Goal: Task Accomplishment & Management: Use online tool/utility

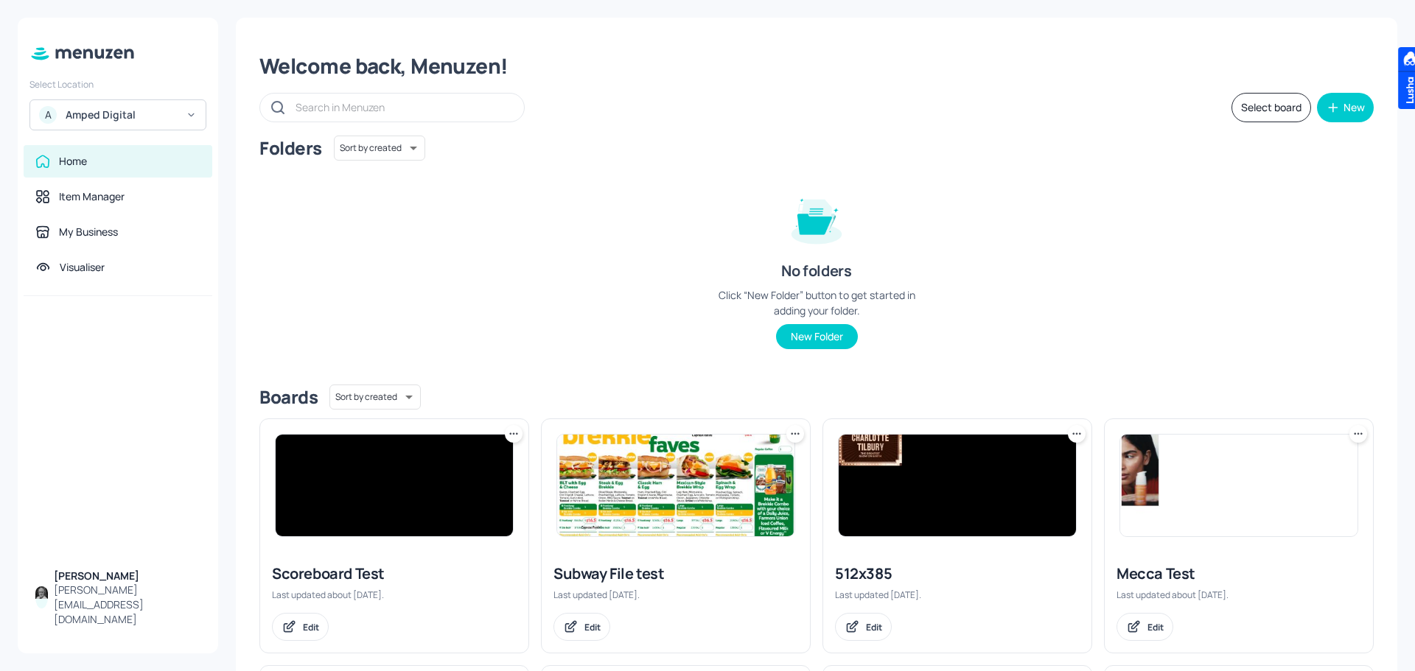
click at [181, 119] on div "A Amped Digital" at bounding box center [117, 114] width 177 height 31
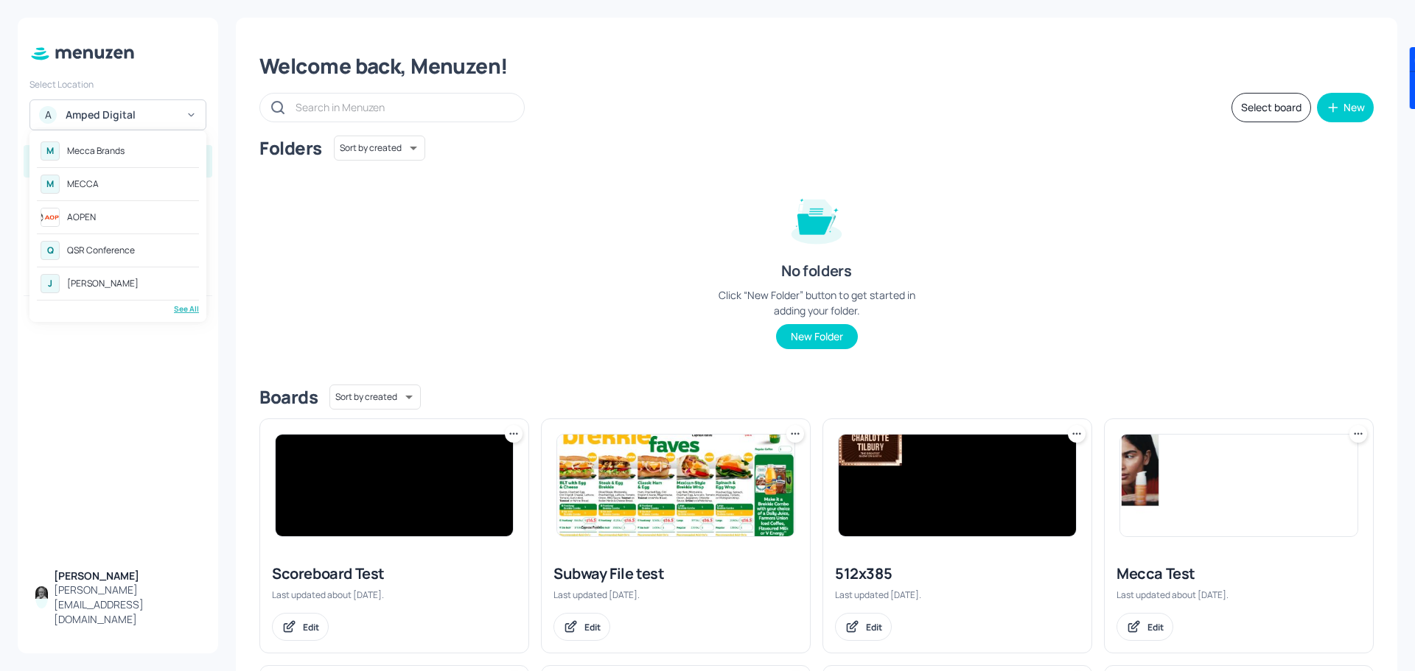
click at [115, 150] on div "Mecca Brands" at bounding box center [95, 151] width 57 height 9
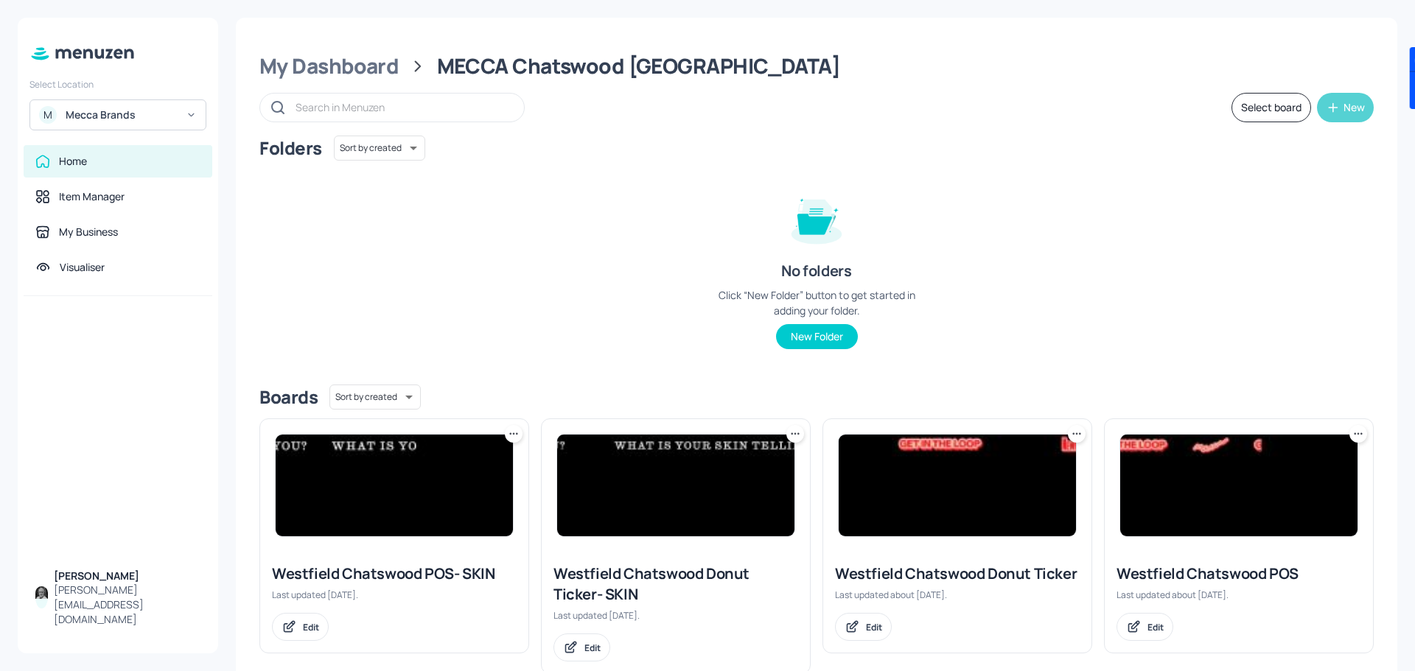
click at [1334, 110] on icon "button" at bounding box center [1333, 107] width 15 height 15
click at [337, 69] on div at bounding box center [707, 335] width 1415 height 671
click at [369, 67] on div "My Dashboard" at bounding box center [328, 66] width 139 height 27
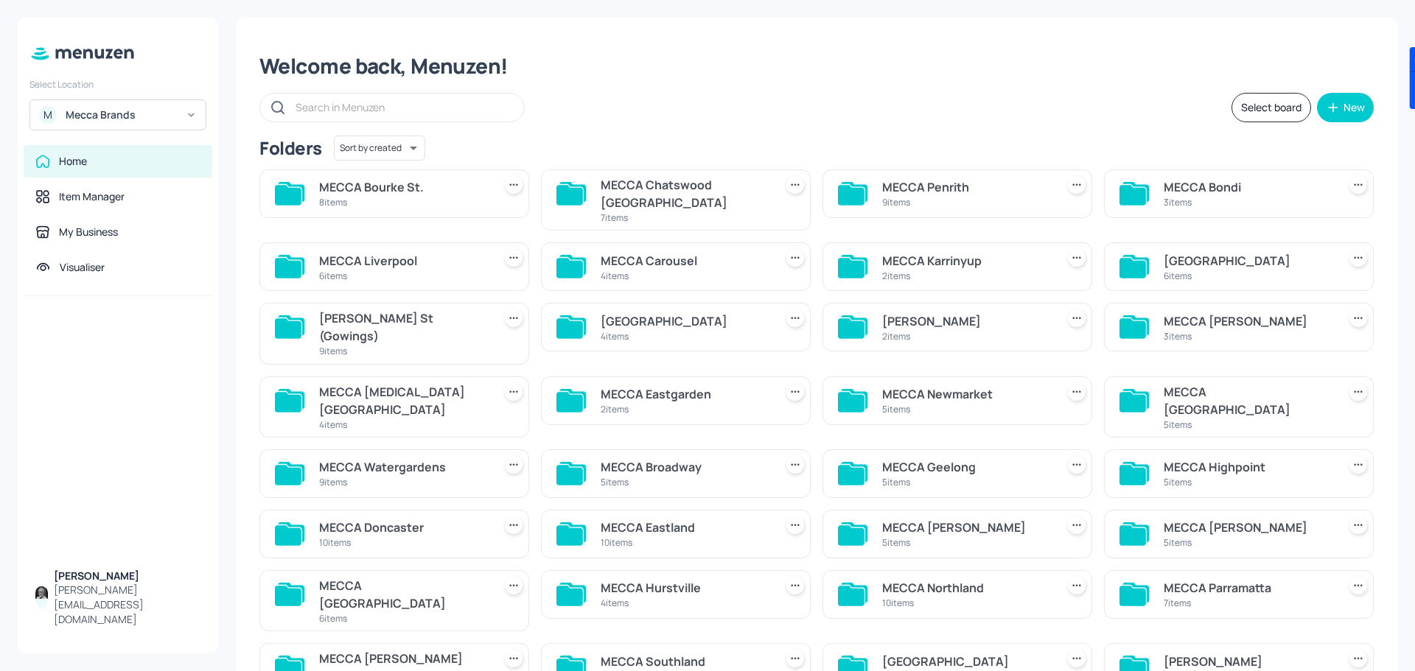
click at [357, 189] on div "MECCA Bourke St." at bounding box center [403, 187] width 168 height 18
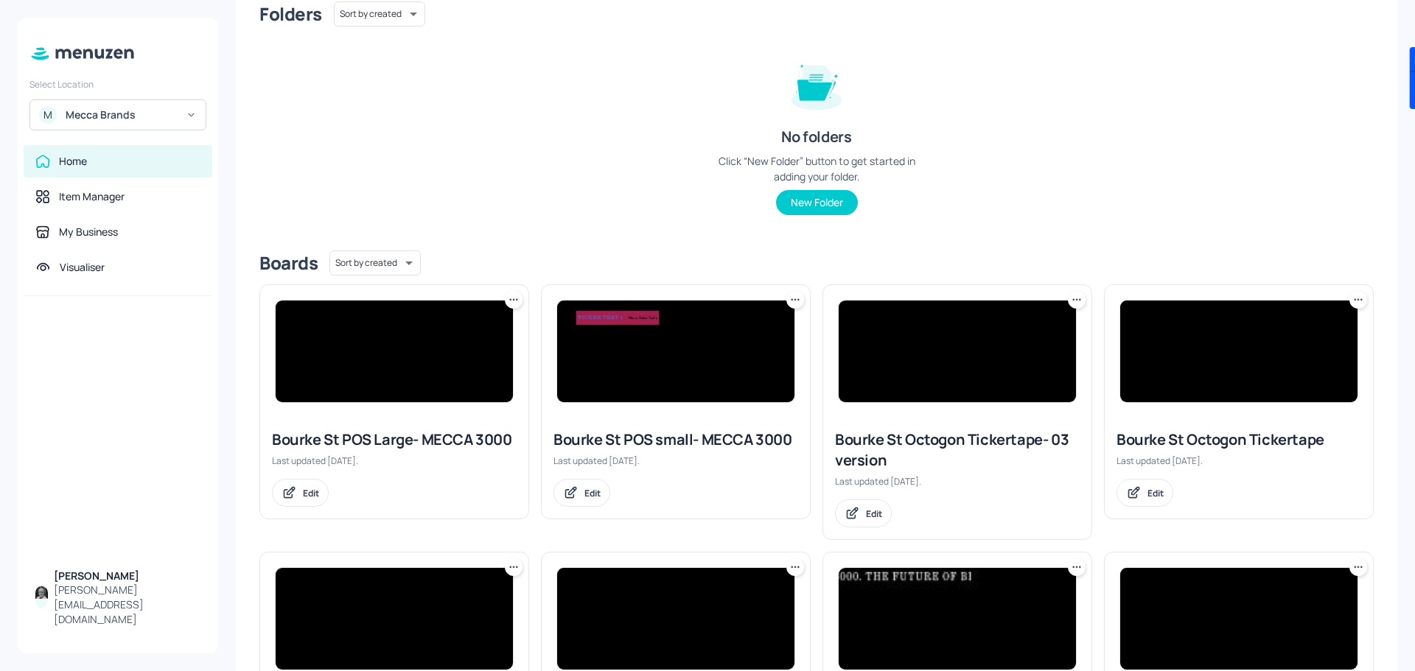
scroll to position [12, 0]
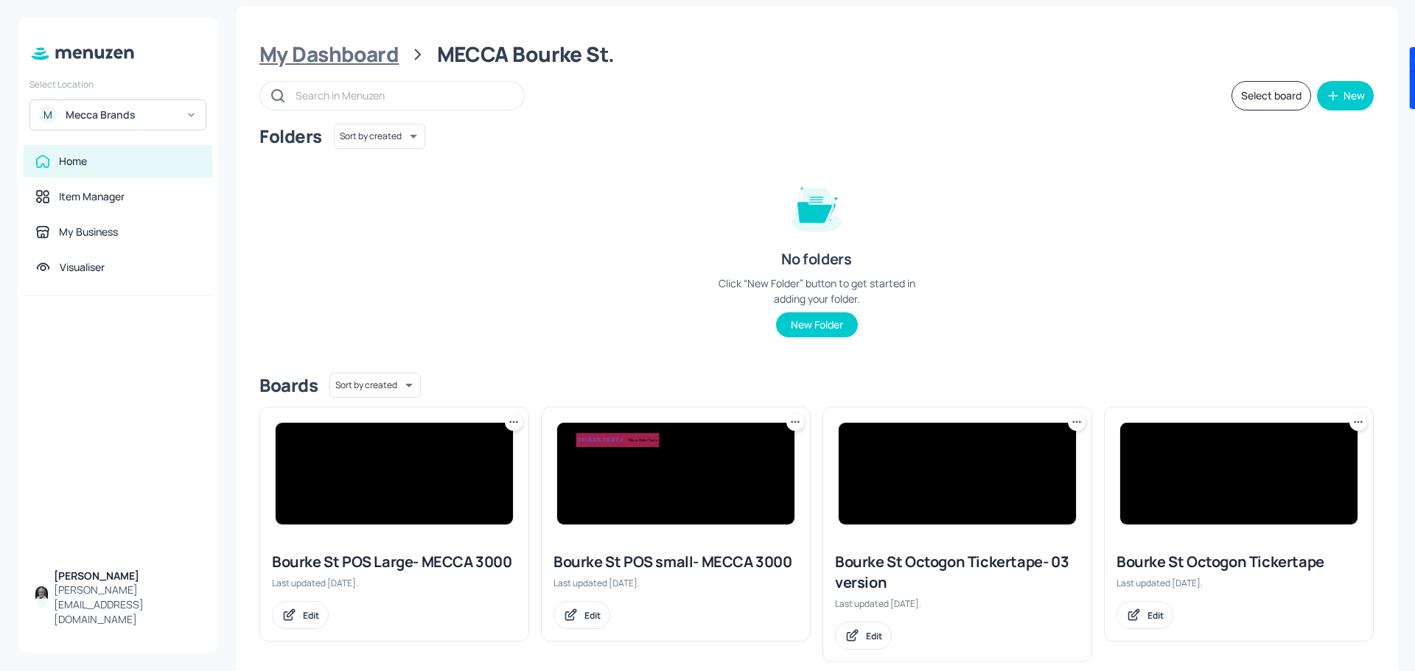
click at [355, 56] on div "My Dashboard" at bounding box center [328, 54] width 139 height 27
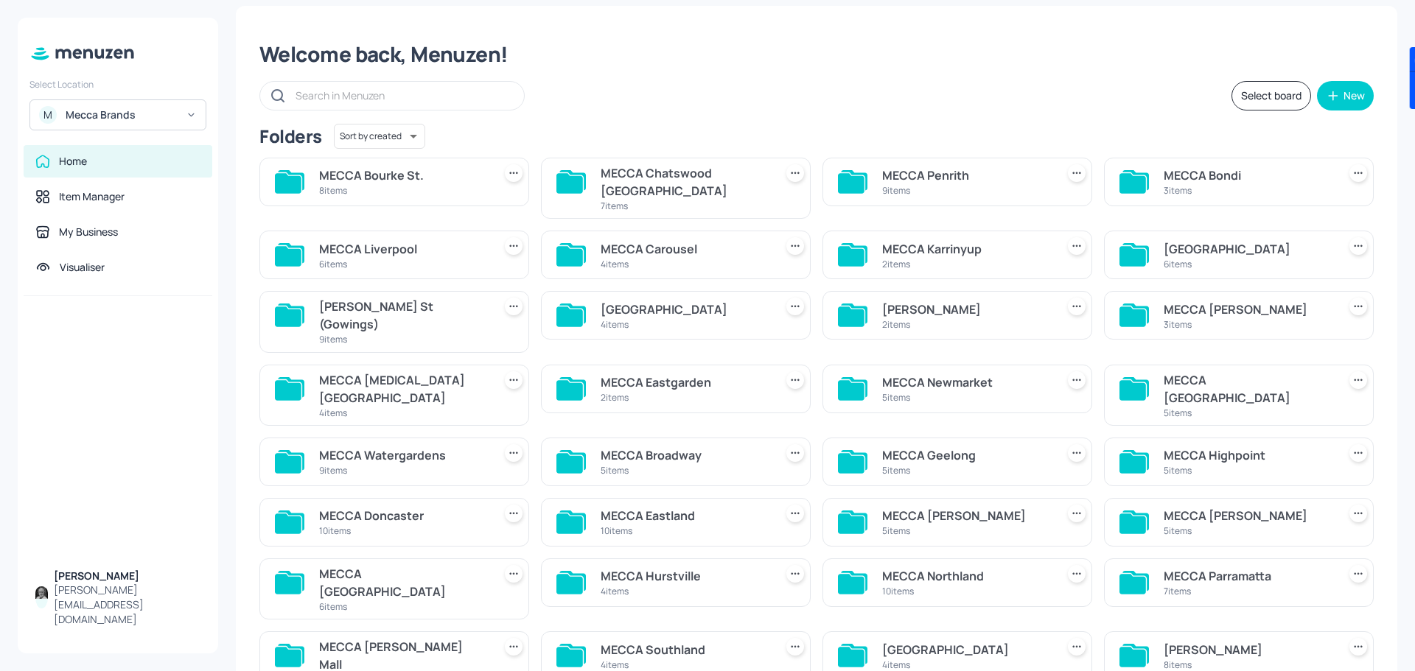
click at [1263, 94] on button "Select board" at bounding box center [1272, 95] width 80 height 29
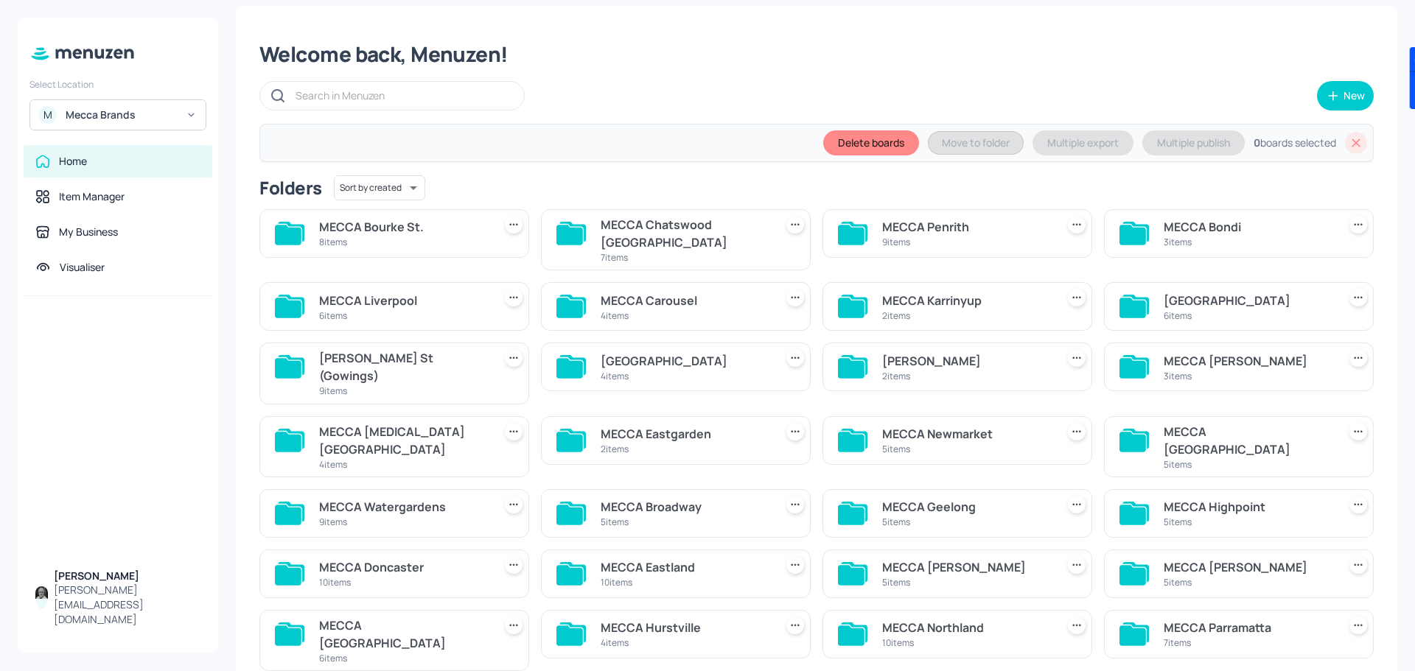
click at [674, 60] on div "Welcome back, Menuzen!" at bounding box center [816, 54] width 1114 height 27
click at [85, 160] on div "Home" at bounding box center [73, 161] width 28 height 15
click at [1344, 100] on div "New" at bounding box center [1354, 96] width 21 height 10
click at [1285, 164] on div "Add new board" at bounding box center [1295, 166] width 147 height 32
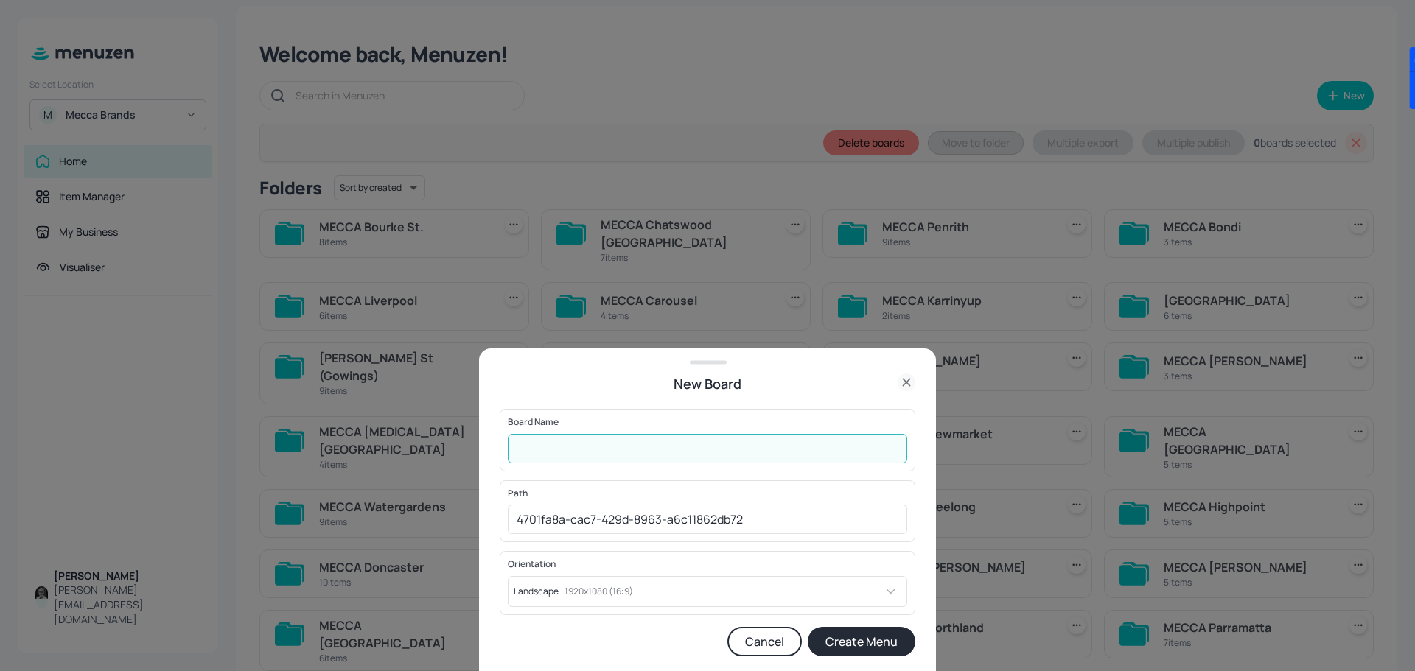
drag, startPoint x: 601, startPoint y: 450, endPoint x: 593, endPoint y: 445, distance: 9.6
click at [600, 450] on input "text" at bounding box center [707, 448] width 399 height 29
type input "Testing content Folder"
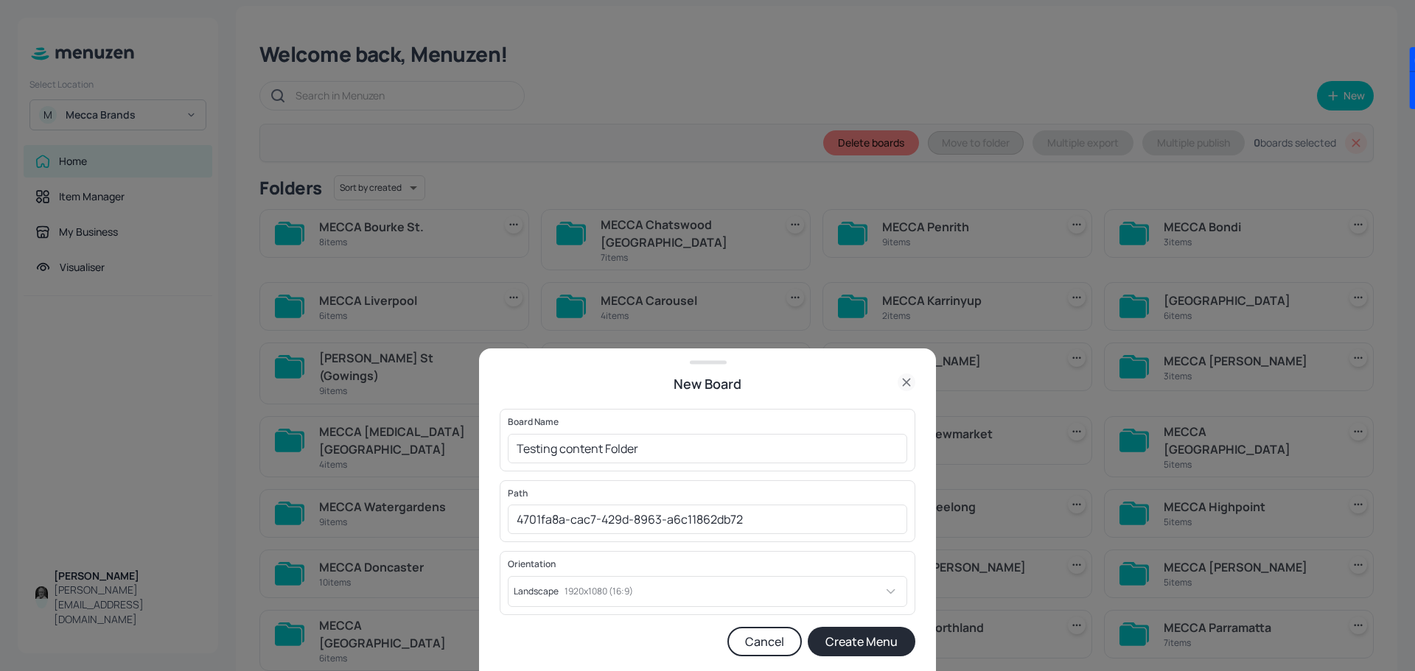
click at [866, 642] on button "Create Menu" at bounding box center [862, 641] width 108 height 29
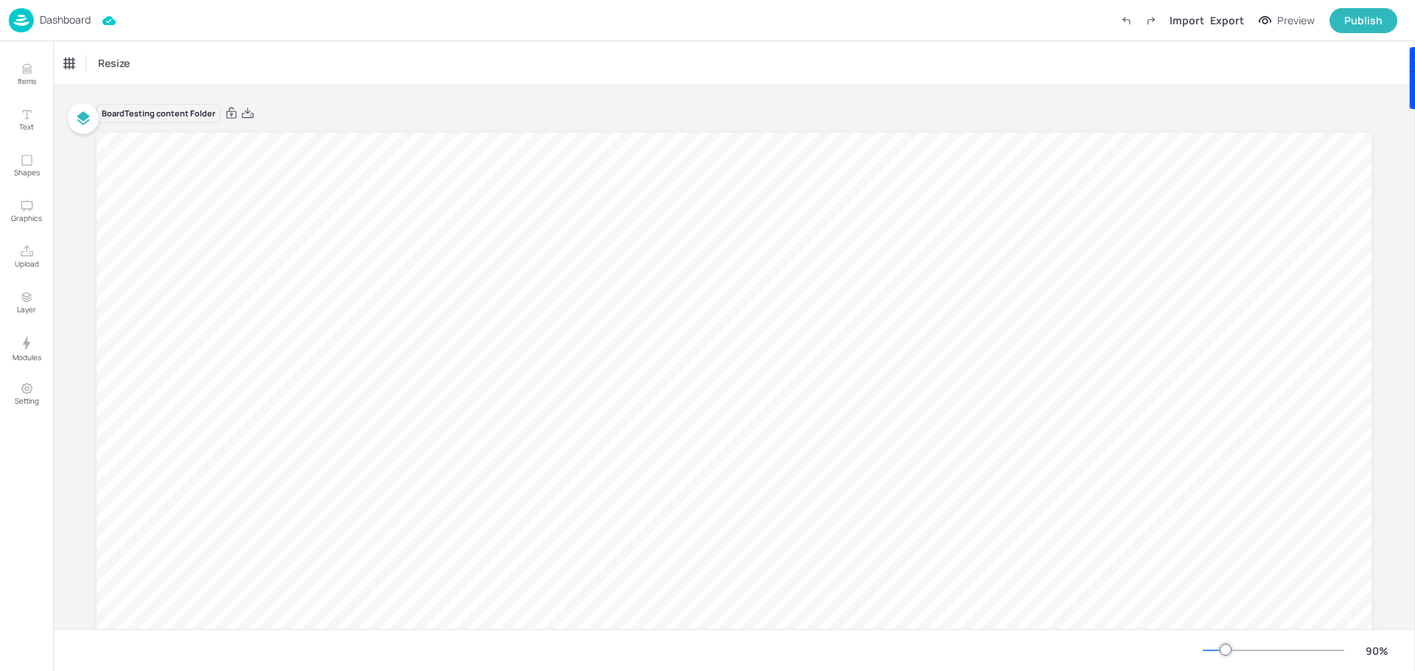
click at [23, 21] on img at bounding box center [21, 20] width 25 height 24
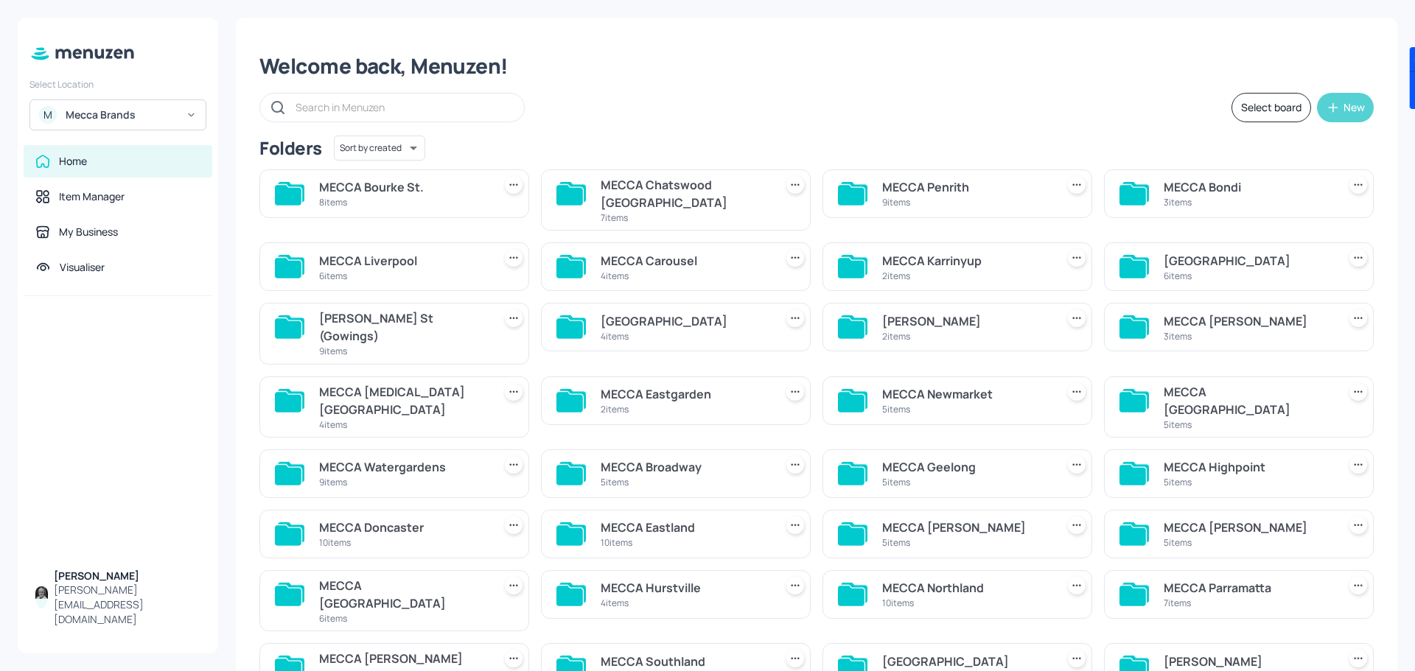
click at [1335, 105] on icon "button" at bounding box center [1333, 107] width 15 height 15
click at [924, 98] on div at bounding box center [707, 335] width 1415 height 671
click at [1344, 111] on div "New" at bounding box center [1354, 107] width 21 height 10
click at [1284, 146] on div "Add new folder" at bounding box center [1295, 144] width 147 height 32
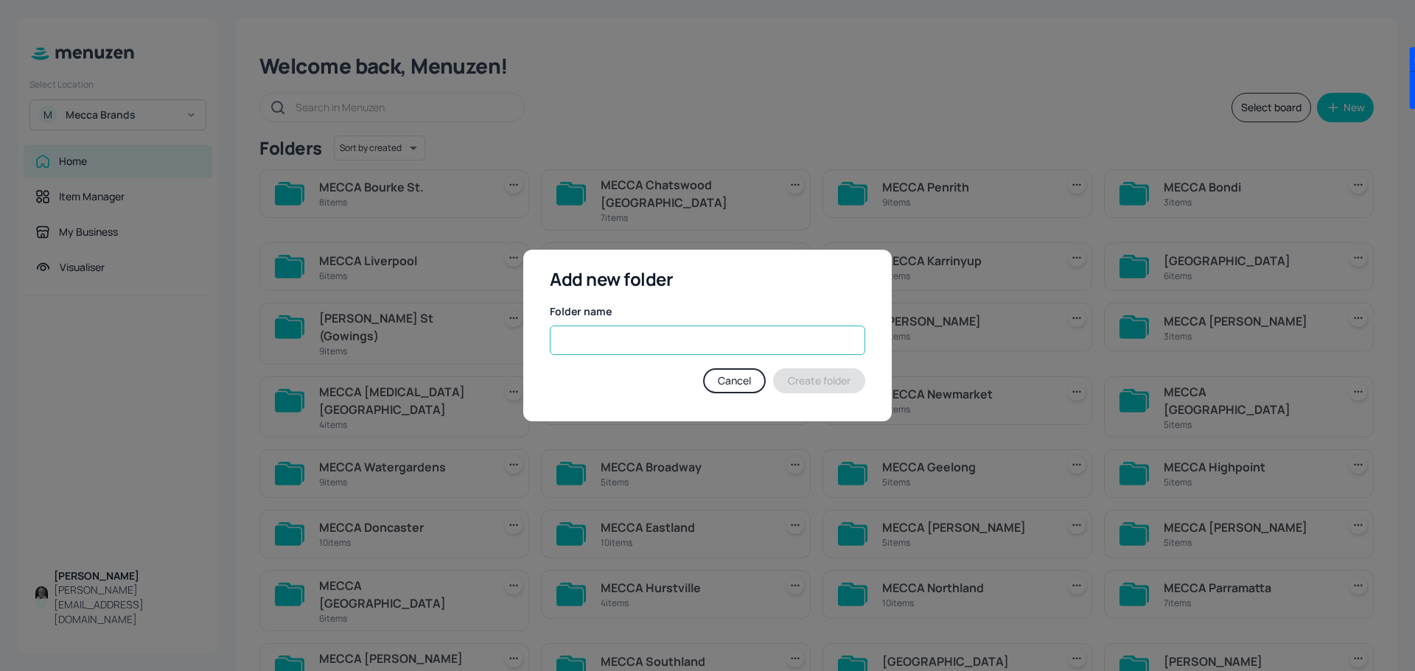
click at [666, 342] on input "text" at bounding box center [707, 340] width 315 height 29
type input "MECCA Test folder"
click at [811, 383] on button "Create folder" at bounding box center [819, 381] width 92 height 25
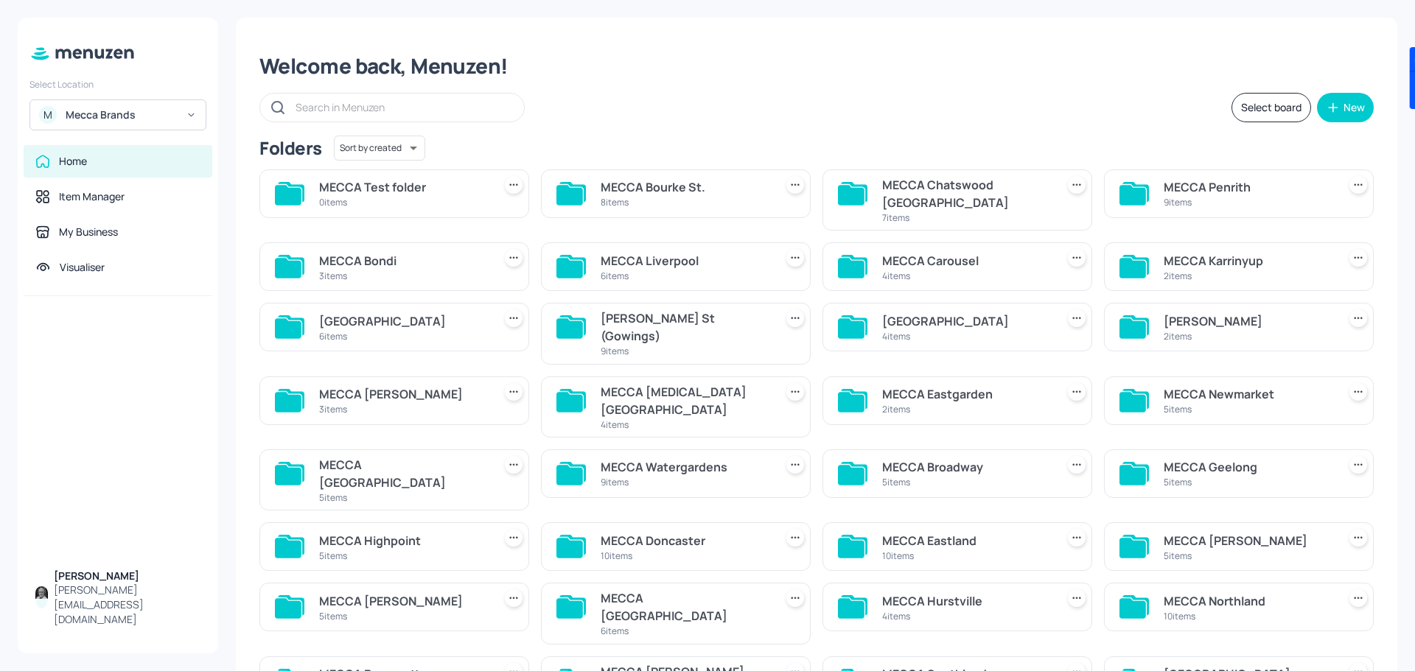
click at [392, 185] on div "MECCA Test folder" at bounding box center [403, 187] width 168 height 18
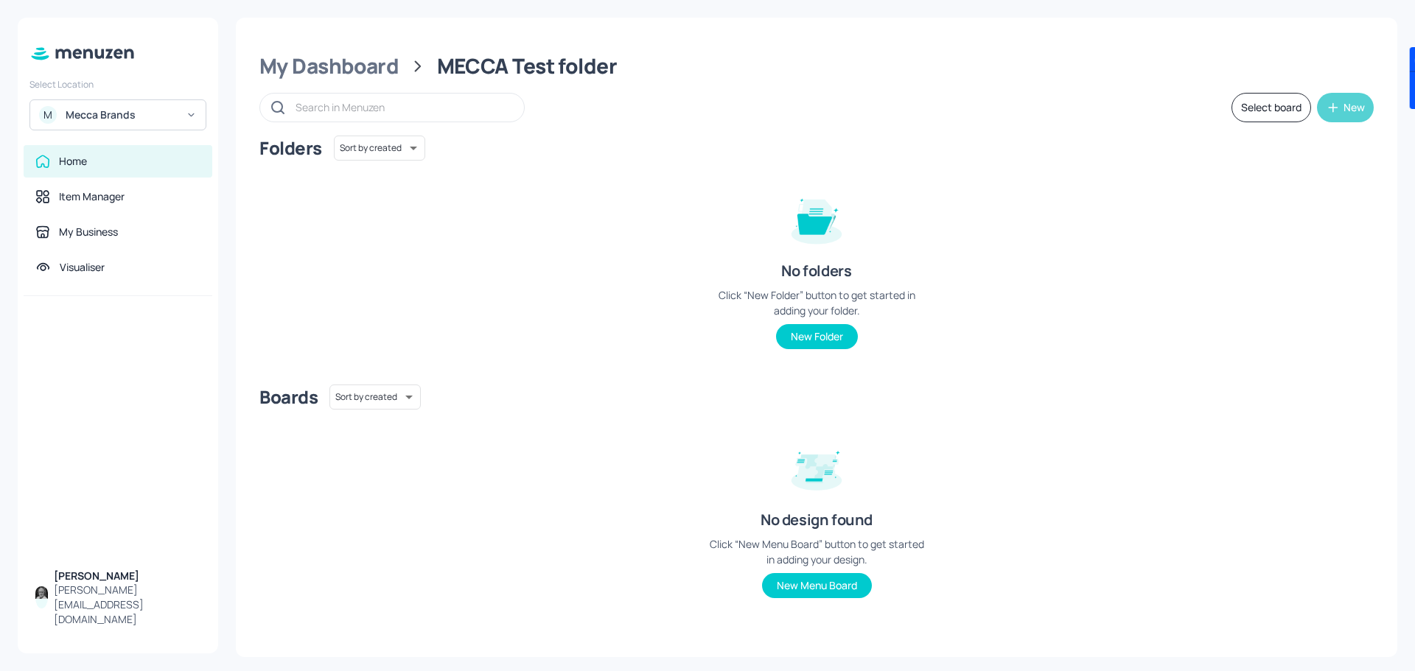
click at [1344, 107] on div "New" at bounding box center [1354, 107] width 21 height 10
click at [1267, 177] on div "Add new board" at bounding box center [1299, 177] width 147 height 32
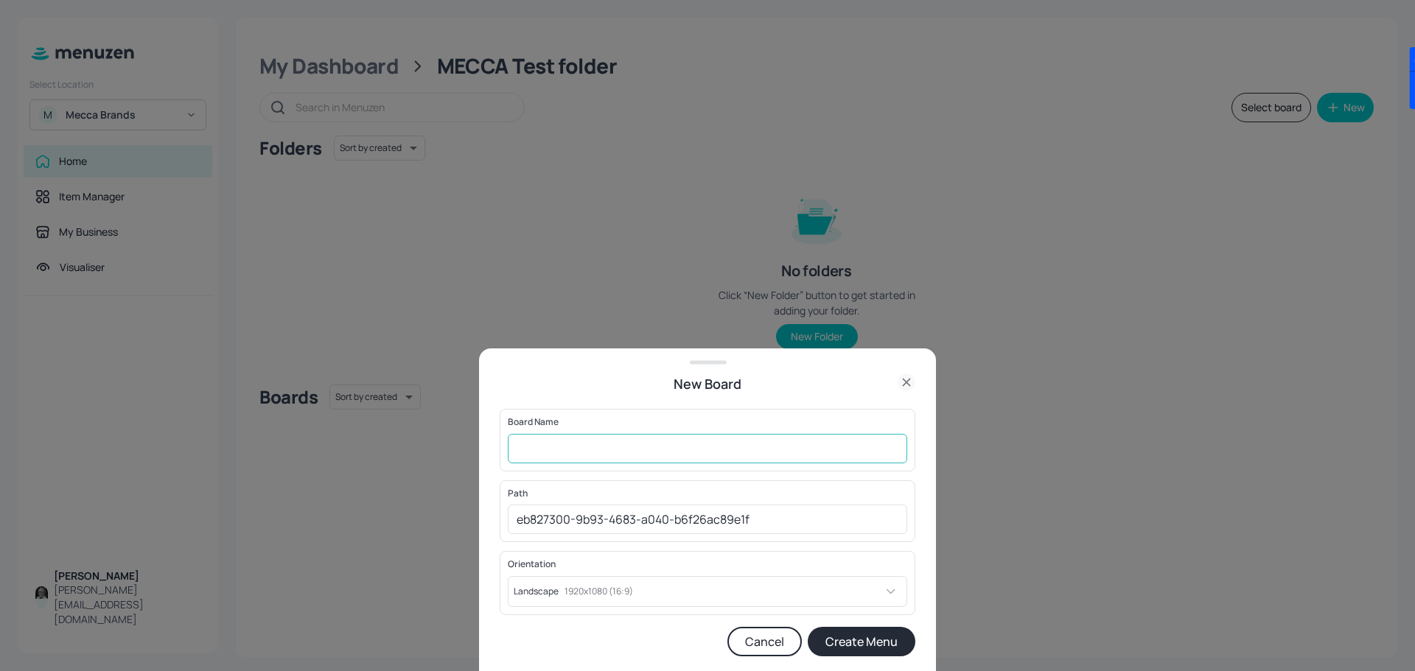
click at [595, 439] on input "text" at bounding box center [707, 448] width 399 height 29
type input "Wayfinding"
click at [852, 639] on button "Create Menu" at bounding box center [862, 641] width 108 height 29
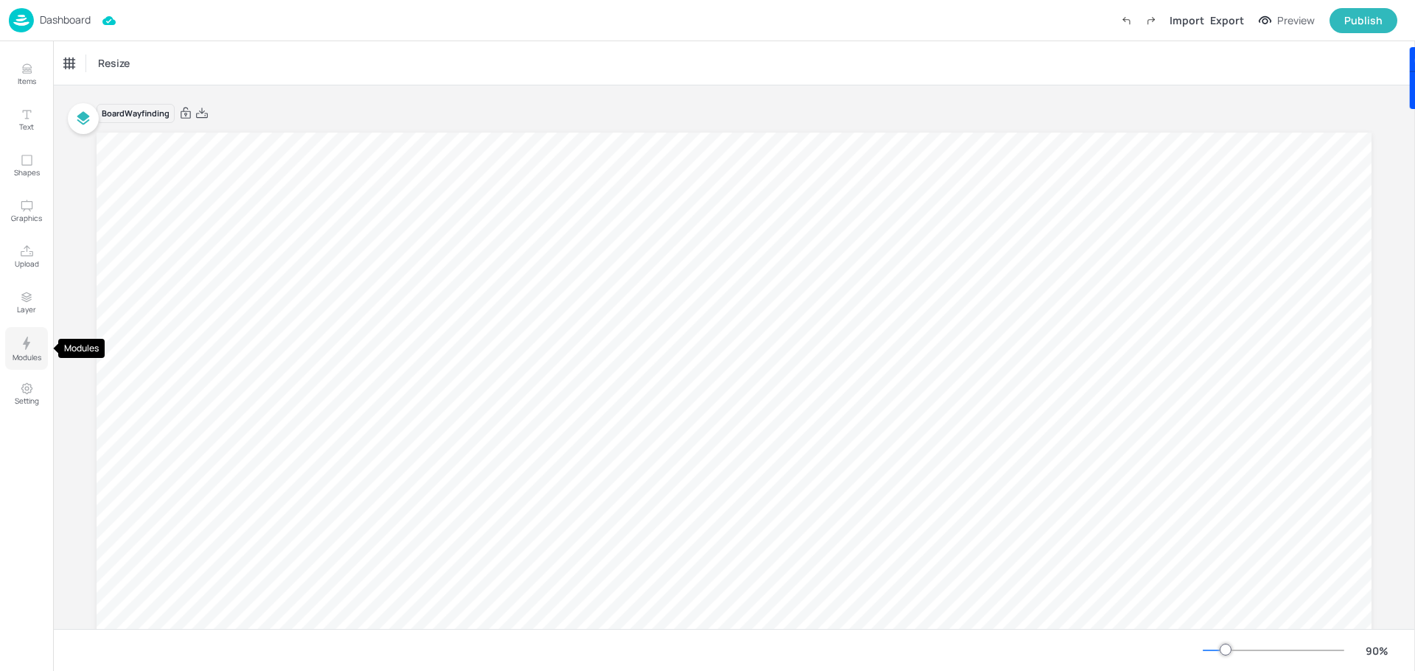
click at [24, 346] on icon "Modules" at bounding box center [27, 344] width 18 height 18
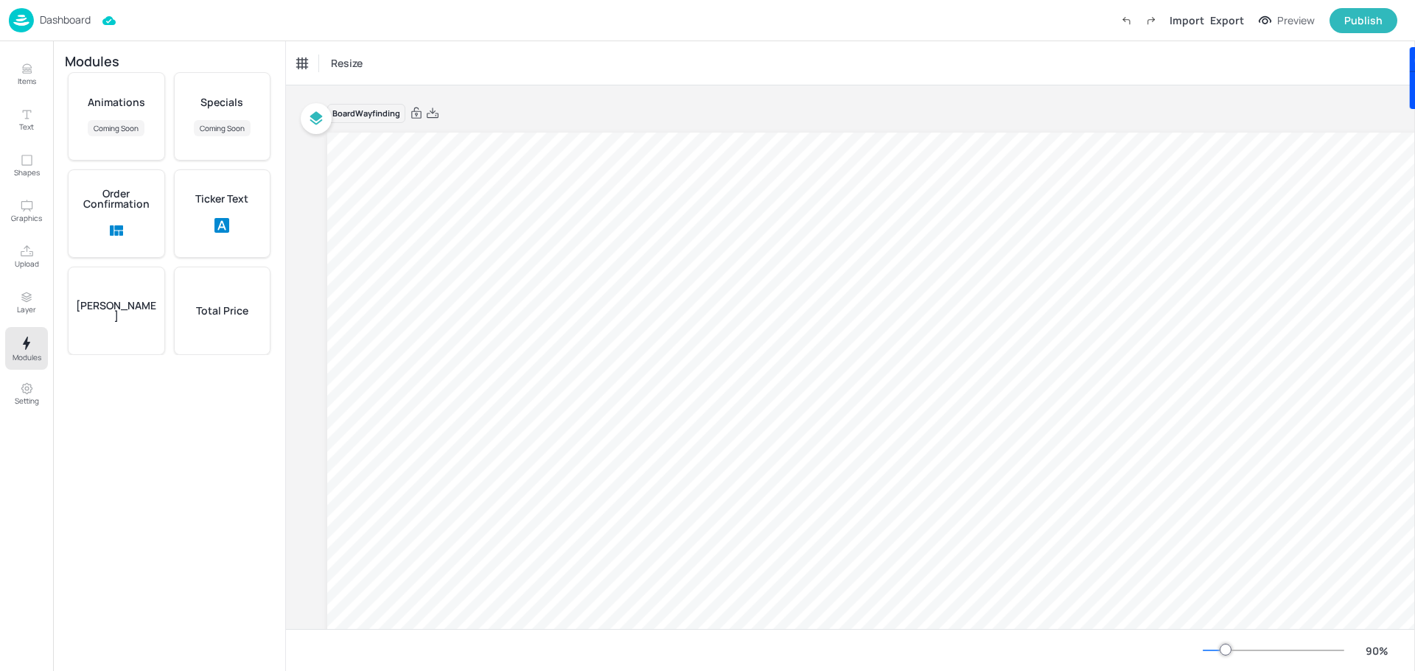
click at [225, 207] on div "Ticker Text" at bounding box center [222, 214] width 97 height 88
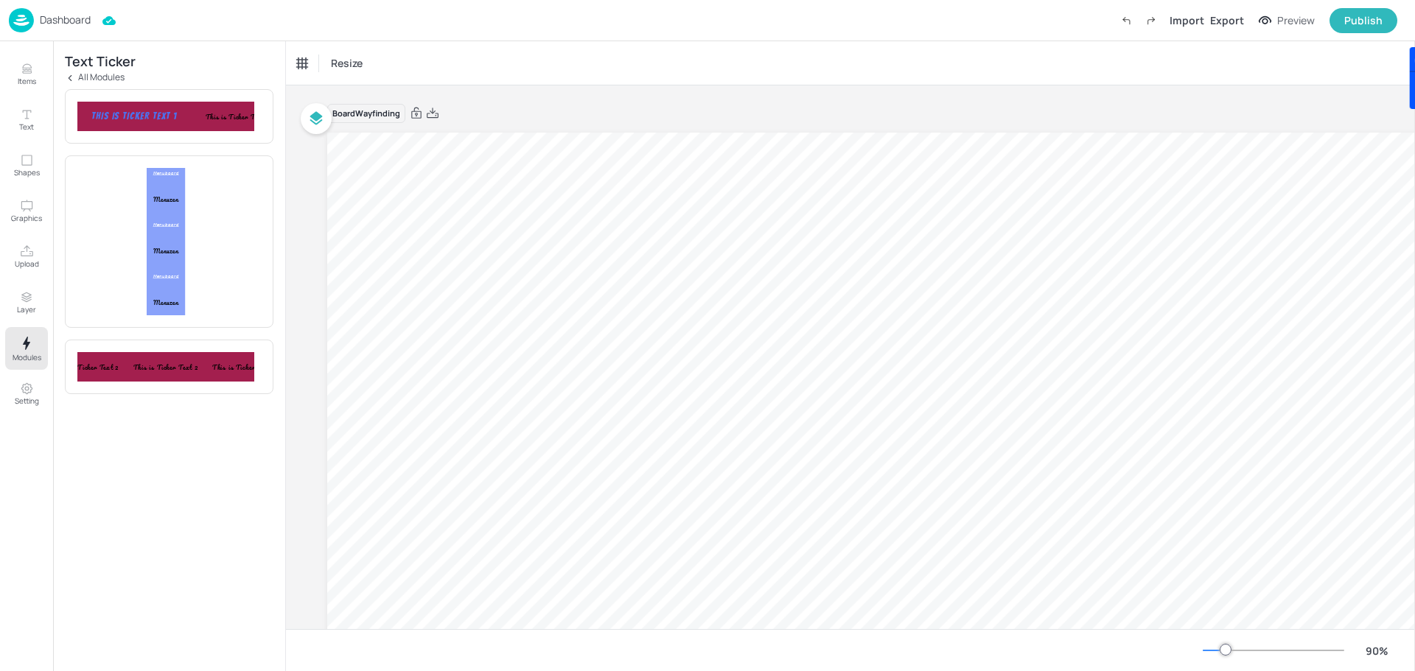
click at [198, 370] on div "This is Ticker Text 1 This is Ticker Text 1 This is Ticker Text 1 This is Ticke…" at bounding box center [165, 366] width 177 height 29
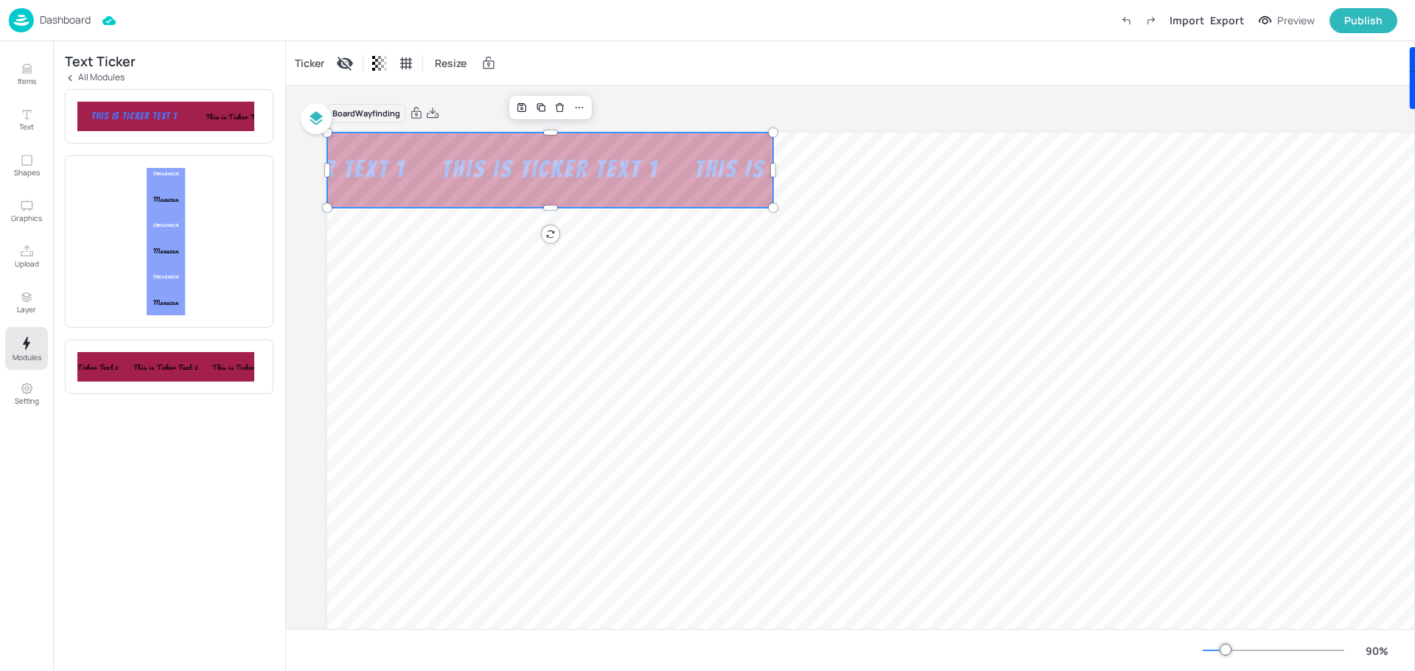
click at [618, 174] on div "This is Ticker Text 1" at bounding box center [550, 170] width 252 height 32
click at [458, 66] on span "Resize" at bounding box center [451, 62] width 38 height 15
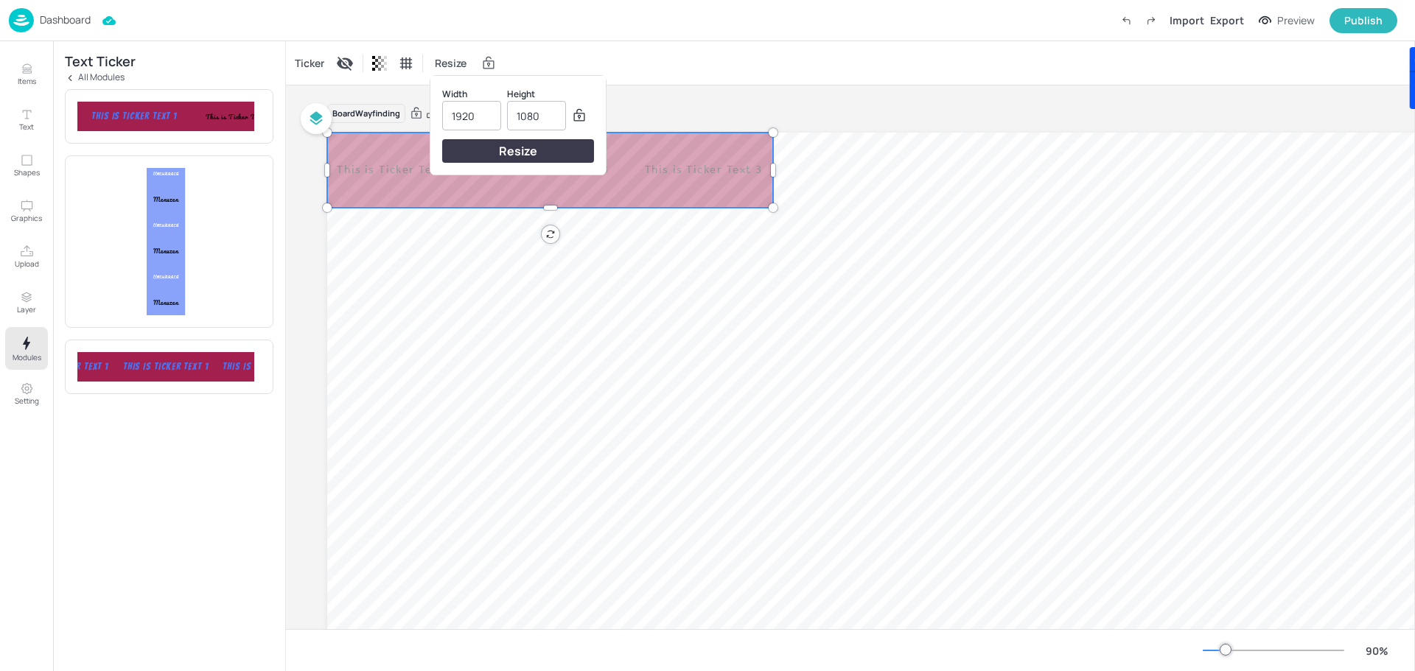
click at [624, 46] on div at bounding box center [707, 335] width 1415 height 671
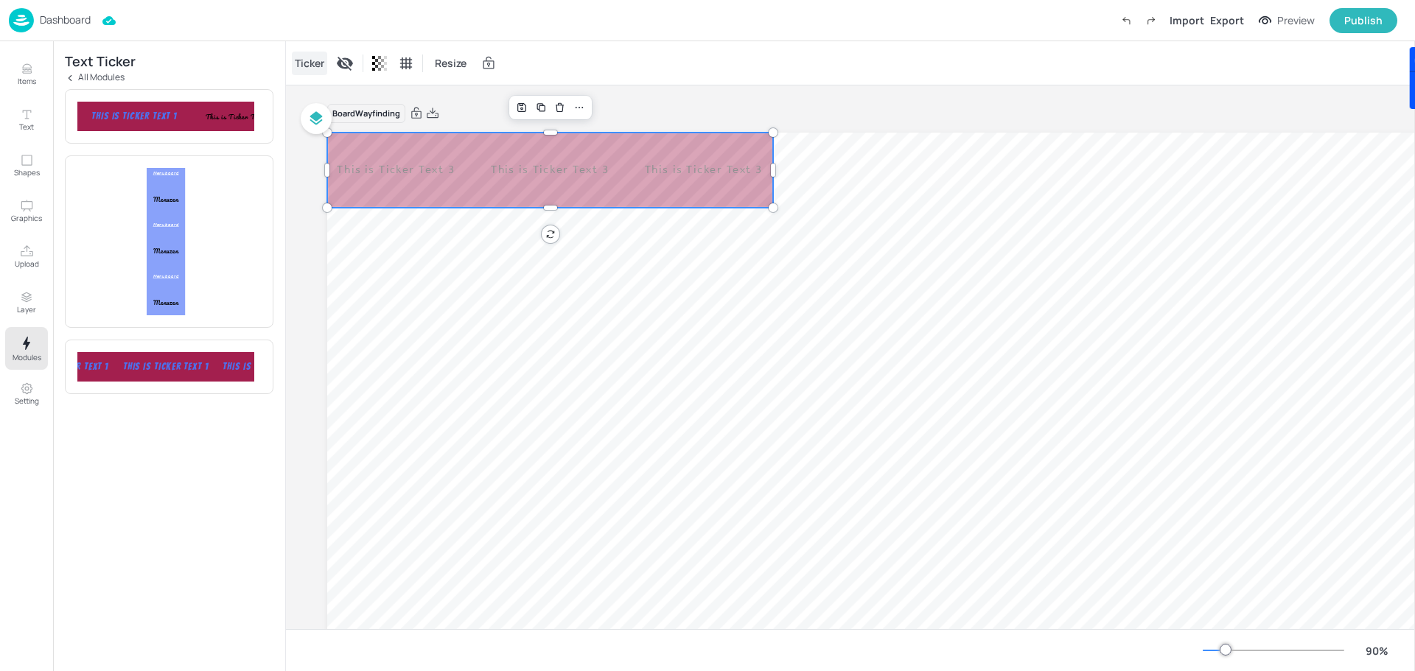
click at [305, 63] on div "Ticker" at bounding box center [309, 64] width 35 height 24
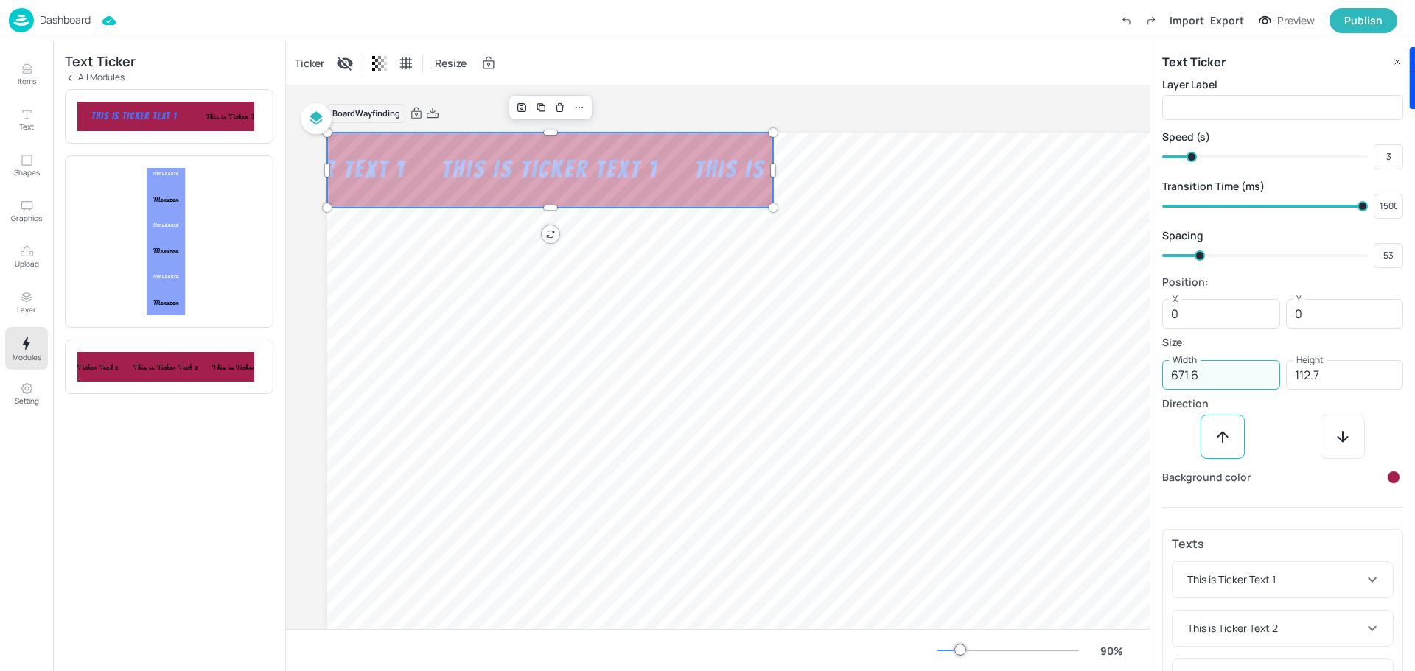
drag, startPoint x: 1217, startPoint y: 377, endPoint x: 1160, endPoint y: 379, distance: 56.8
click at [1160, 379] on div "Text Ticker Layer Label ​ Speed (s) 3 ​ Transition Time (ms) 1500 ​ Spacing 53 …" at bounding box center [1282, 397] width 265 height 713
type input "395"
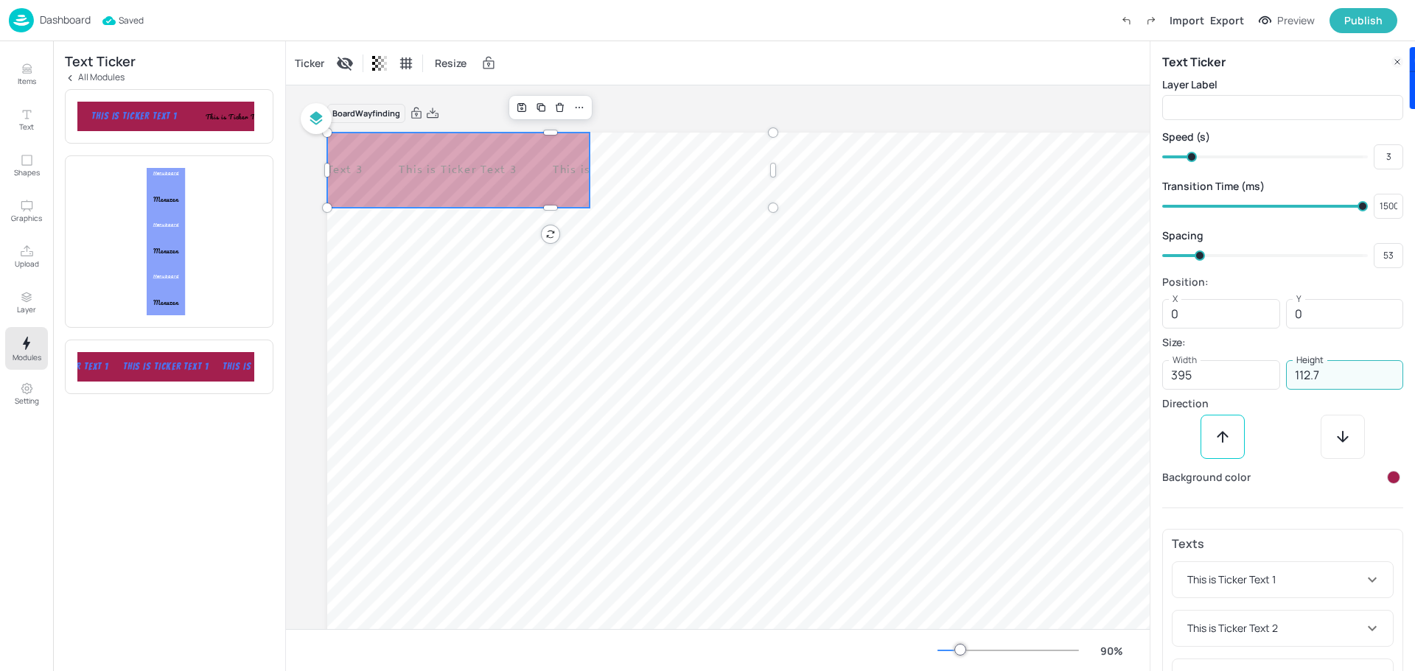
drag, startPoint x: 1340, startPoint y: 376, endPoint x: 1278, endPoint y: 373, distance: 62.0
click at [1278, 373] on div "Width 395 Width Height 112.7 Height" at bounding box center [1282, 374] width 241 height 29
type input "132"
click at [1307, 440] on div at bounding box center [1282, 437] width 241 height 44
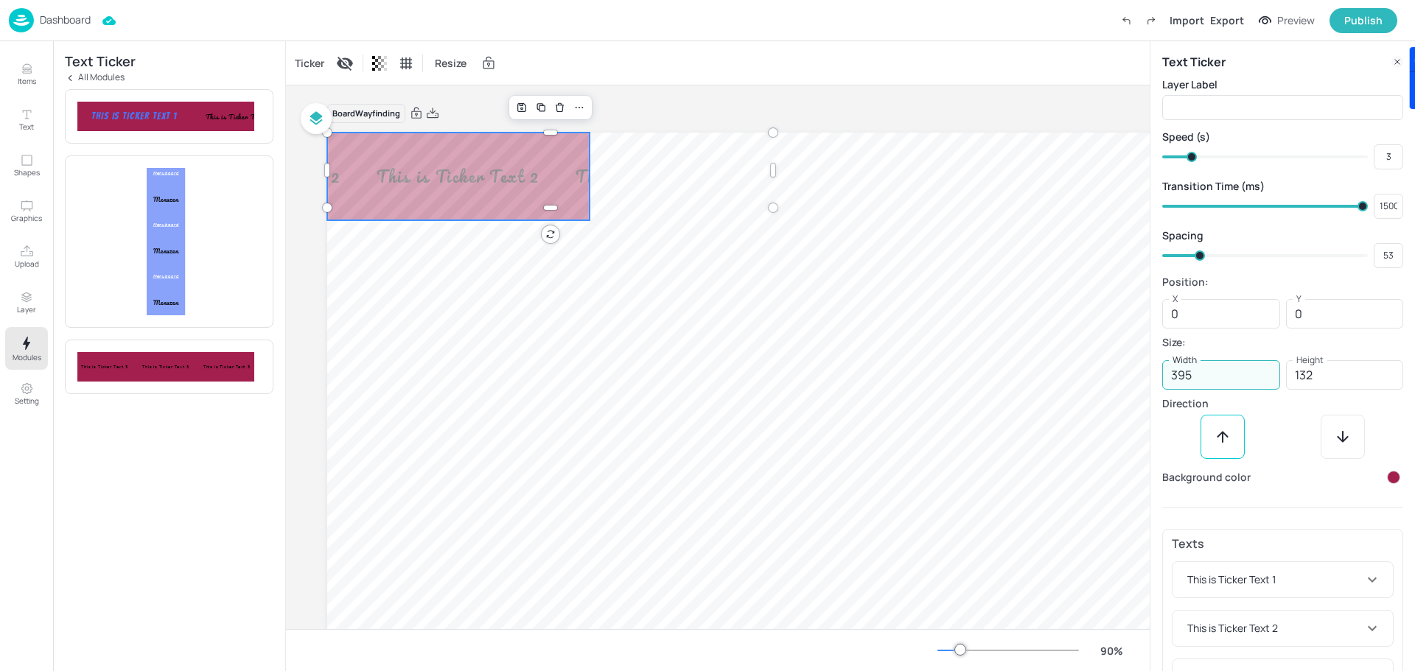
click at [1219, 380] on input "395" at bounding box center [1221, 374] width 118 height 29
click at [534, 183] on div "This is Ticker Text 1 This is Ticker Text 1 This is Ticker Text 1 This is Ticke…" at bounding box center [458, 177] width 262 height 88
click at [505, 179] on div "This is Ticker Text 1 This is Ticker Text 1 This is Ticker Text 1 This is Ticke…" at bounding box center [458, 177] width 262 height 88
click at [541, 107] on icon "Duplicate" at bounding box center [541, 108] width 12 height 12
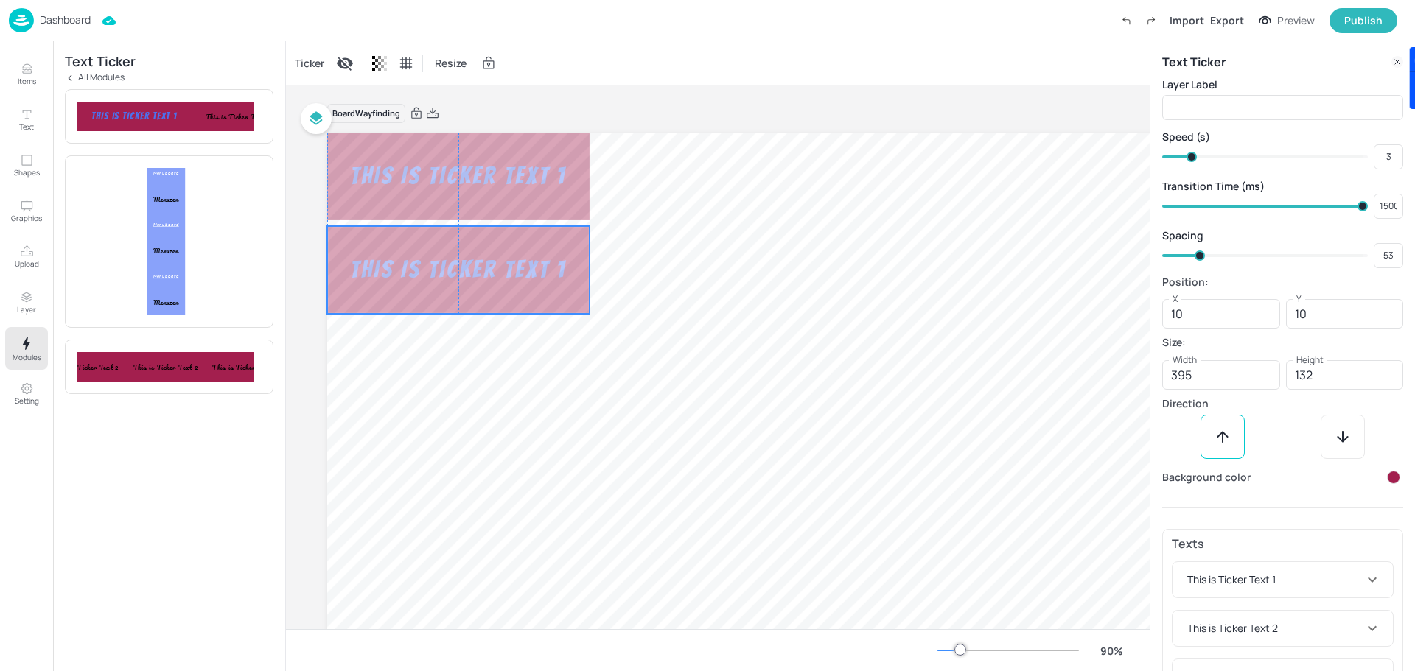
type input "0"
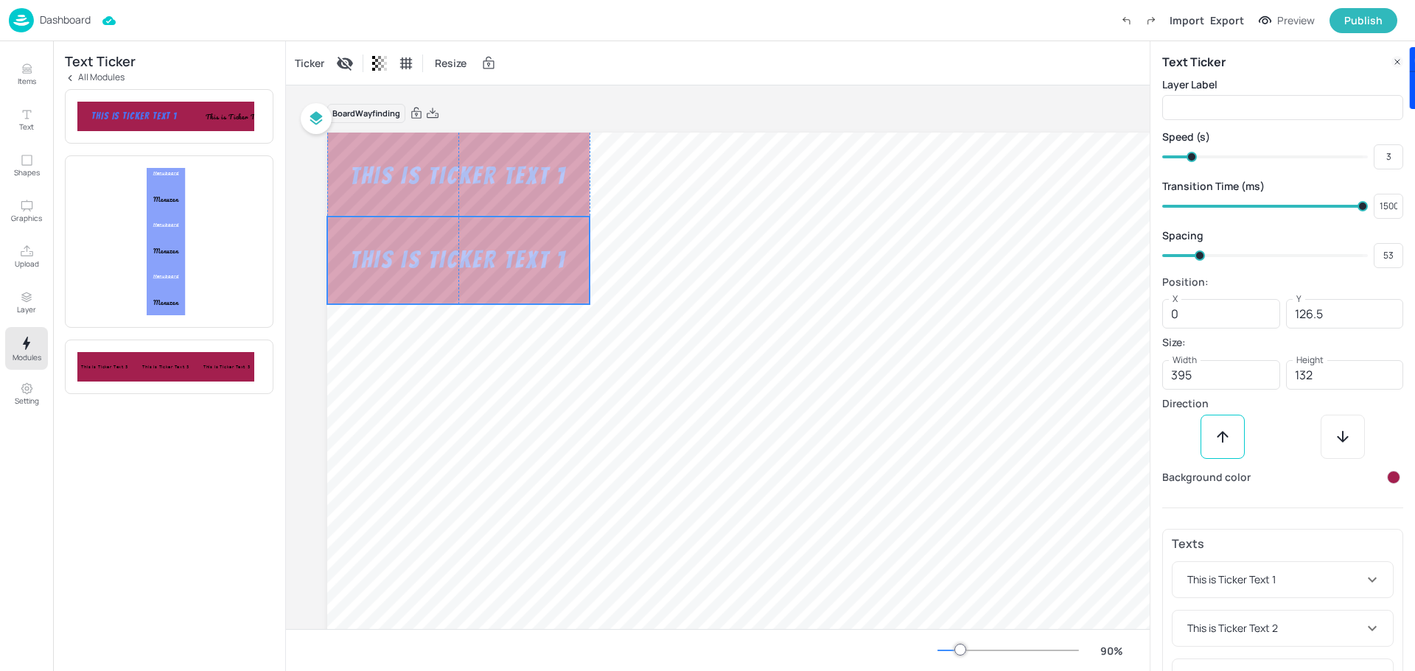
type input "132"
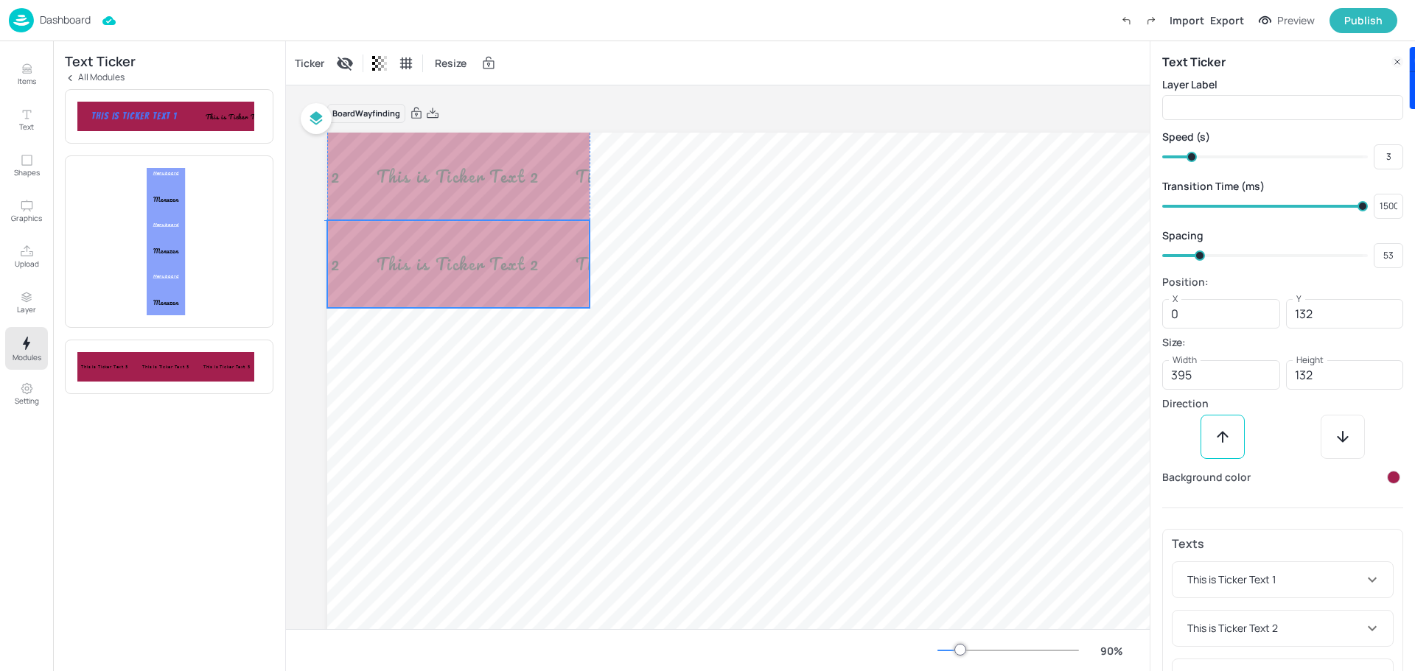
drag, startPoint x: 541, startPoint y: 220, endPoint x: 522, endPoint y: 251, distance: 35.8
click at [522, 251] on div "This is Ticker Text 1 This is Ticker Text 1 This is Ticker Text 1 This is Ticke…" at bounding box center [458, 264] width 262 height 88
click at [523, 243] on div "This is Ticker Text 1 This is Ticker Text 1 This is Ticker Text 1 This is Ticke…" at bounding box center [458, 264] width 262 height 88
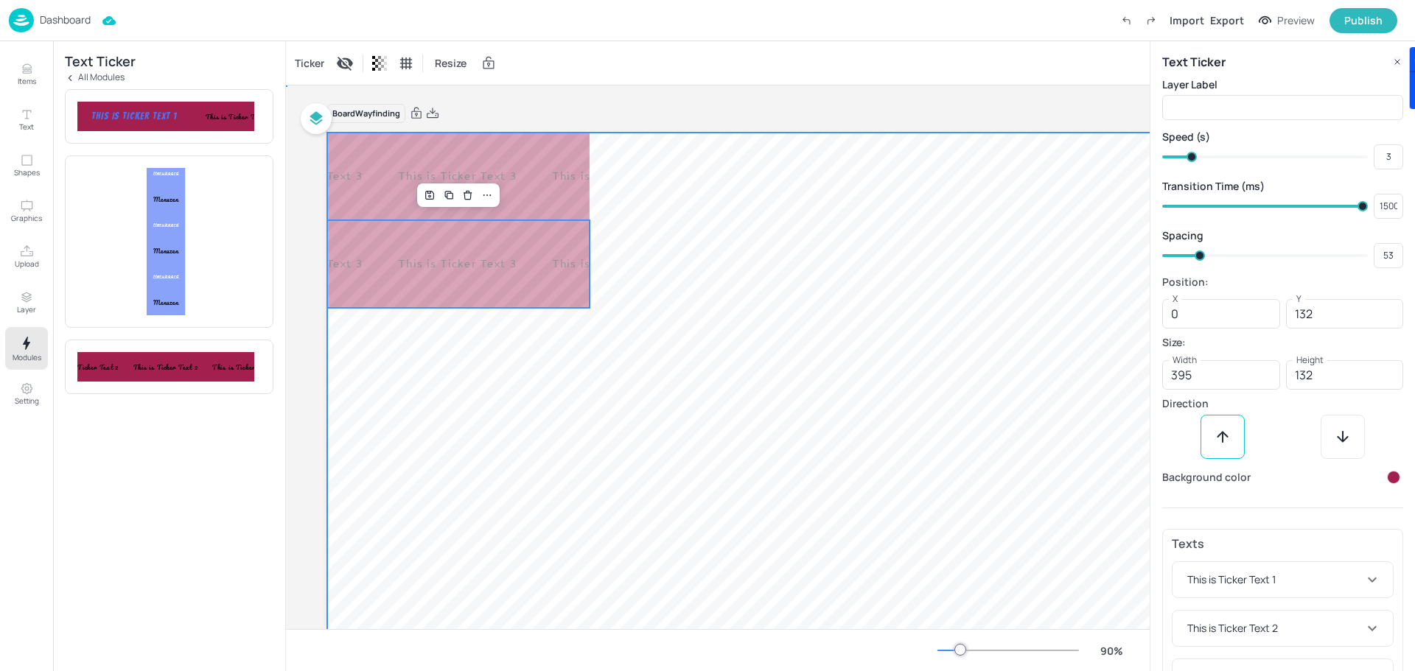
click at [684, 248] on div at bounding box center [964, 491] width 1275 height 717
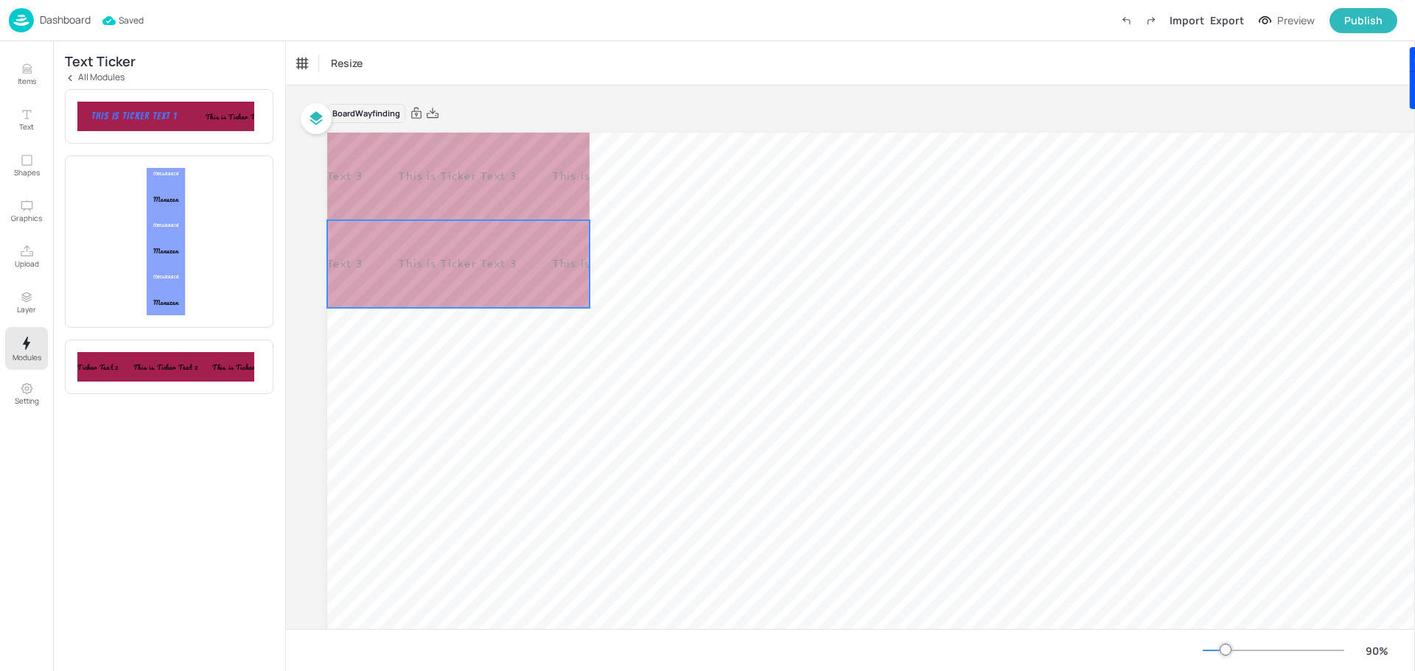
click at [536, 264] on div "This is Ticker Text 1 This is Ticker Text 1 This is Ticker Text 1 This is Ticke…" at bounding box center [458, 264] width 262 height 88
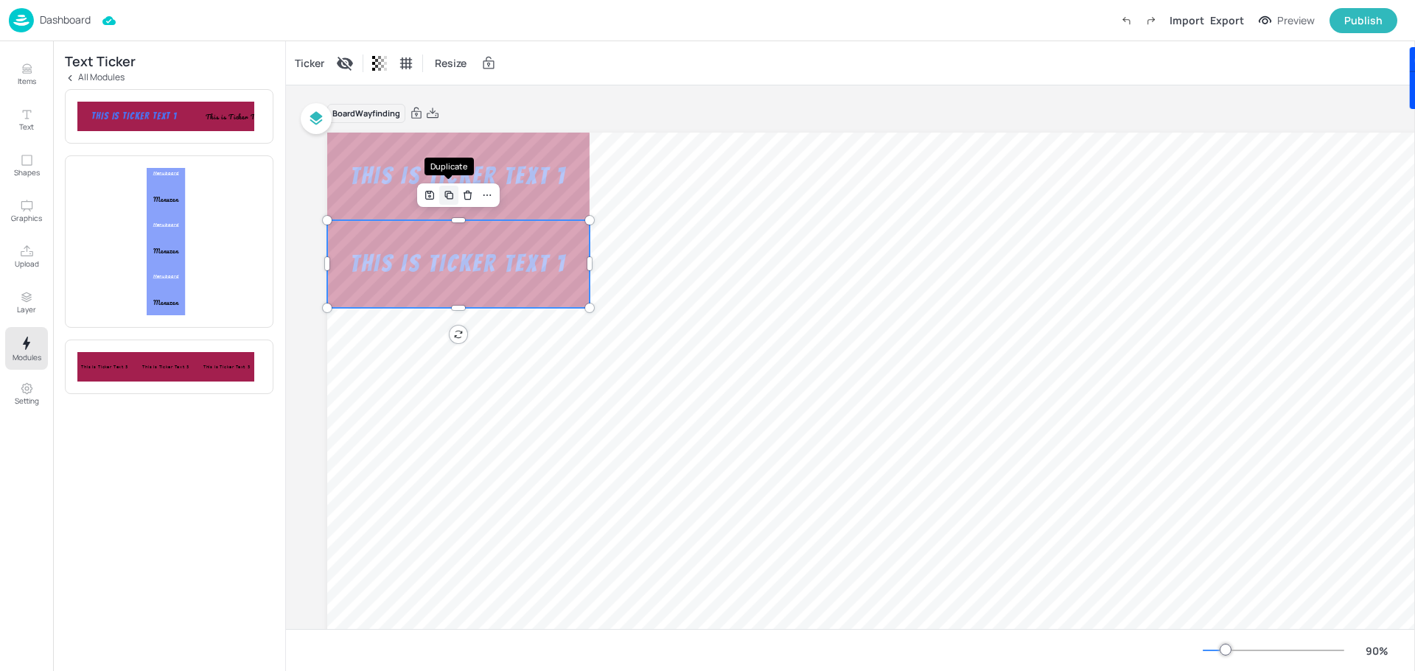
click at [444, 198] on icon "Duplicate" at bounding box center [449, 195] width 12 height 12
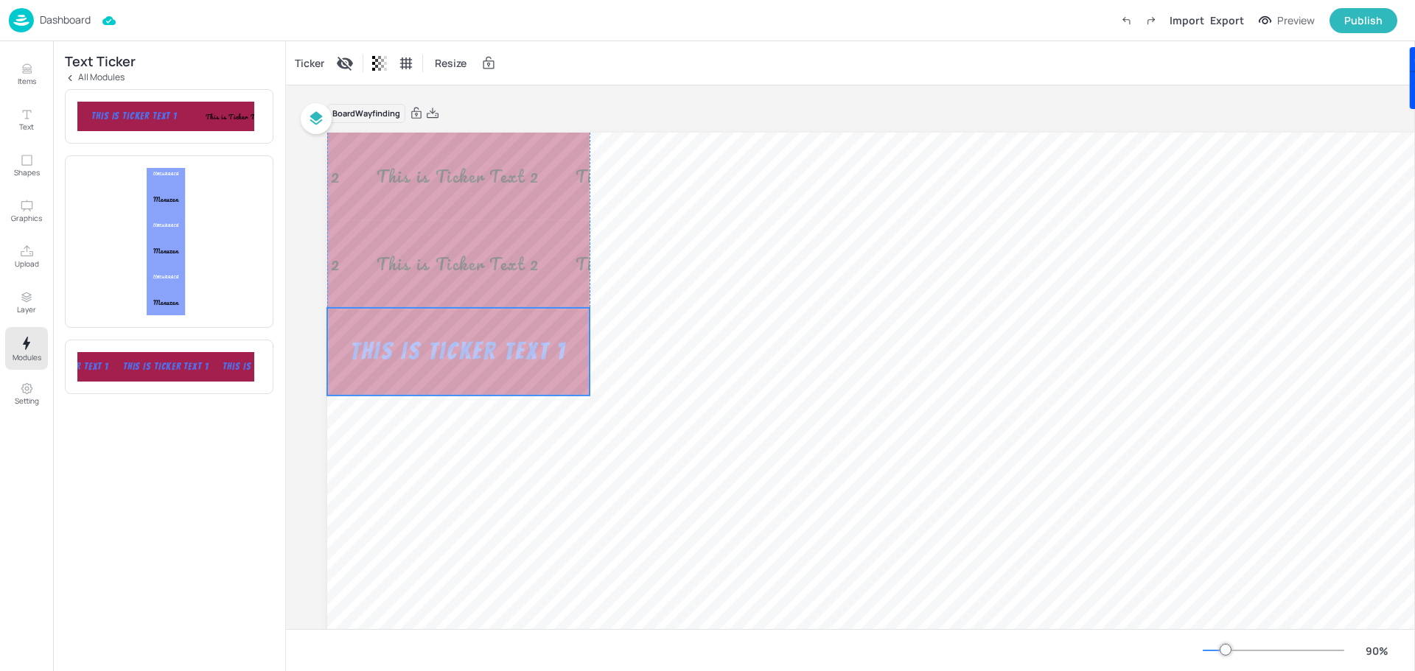
drag, startPoint x: 481, startPoint y: 317, endPoint x: 478, endPoint y: 347, distance: 30.4
click at [478, 347] on div "This is Ticker Text 1 This is Ticker Text 1 This is Ticker Text 1 This is Ticke…" at bounding box center [458, 352] width 262 height 88
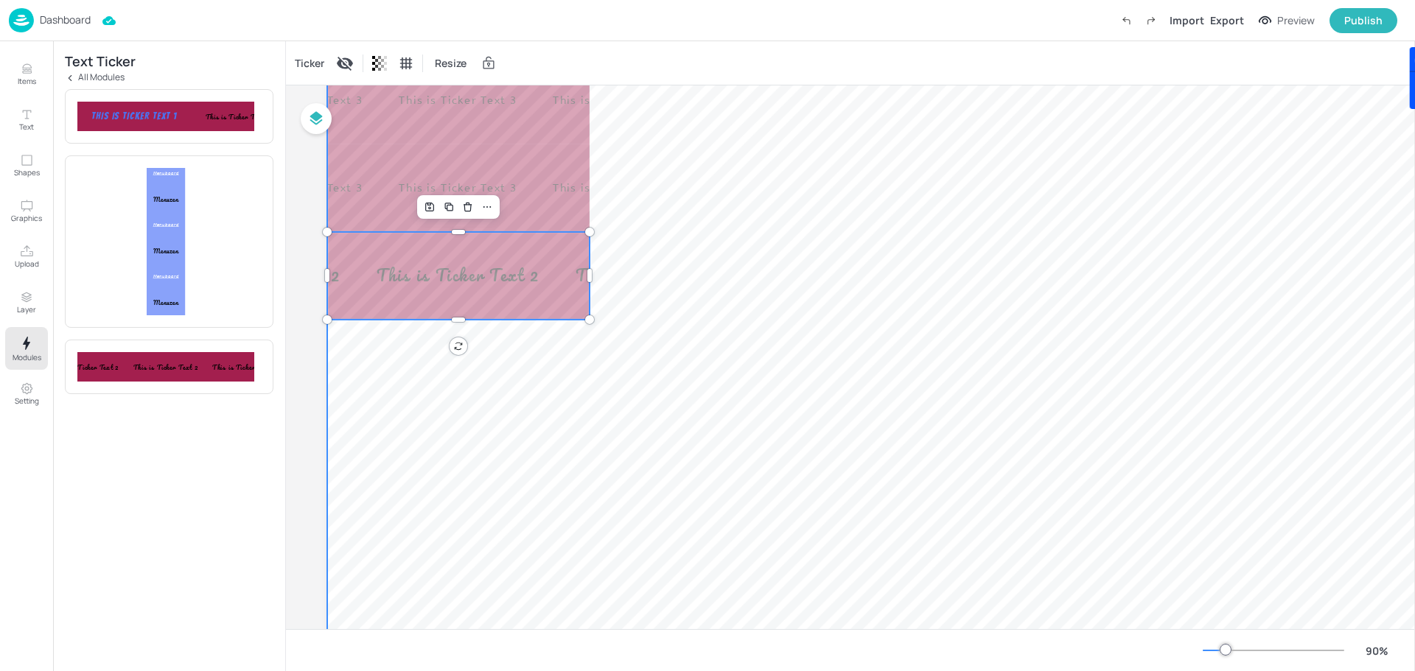
scroll to position [74, 0]
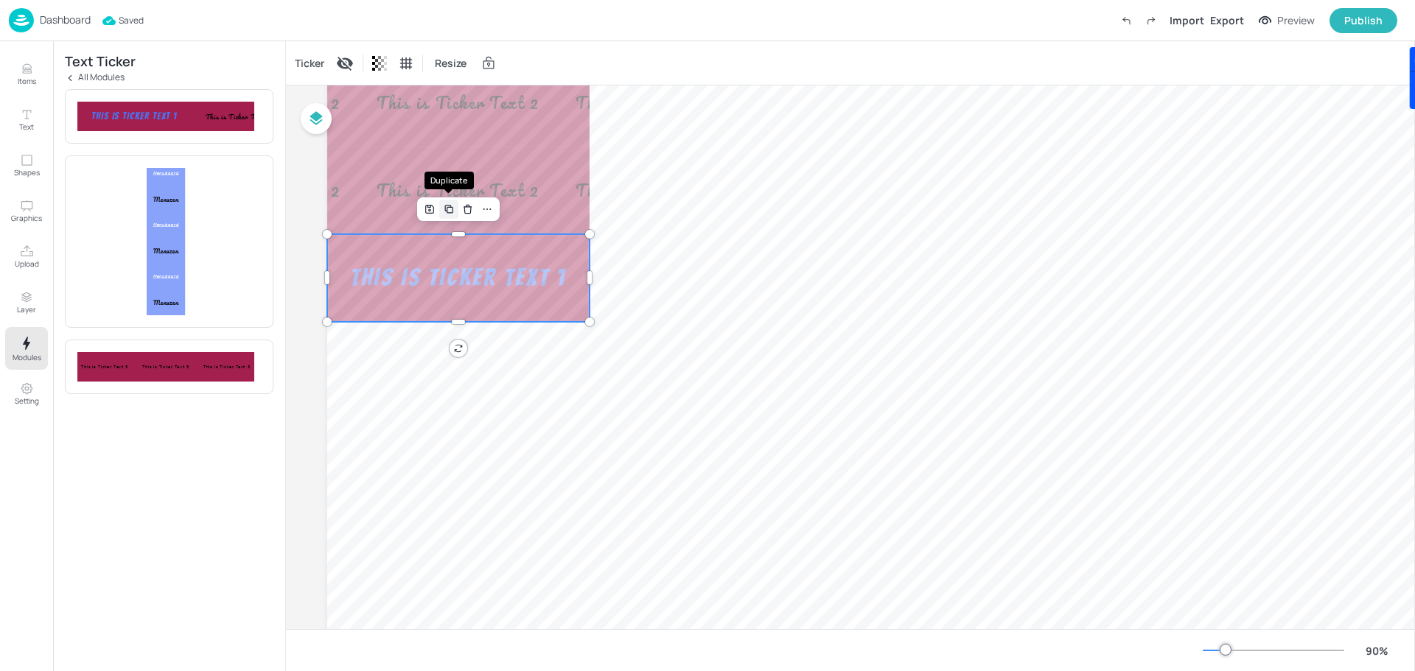
click at [451, 209] on icon "Duplicate" at bounding box center [449, 209] width 12 height 12
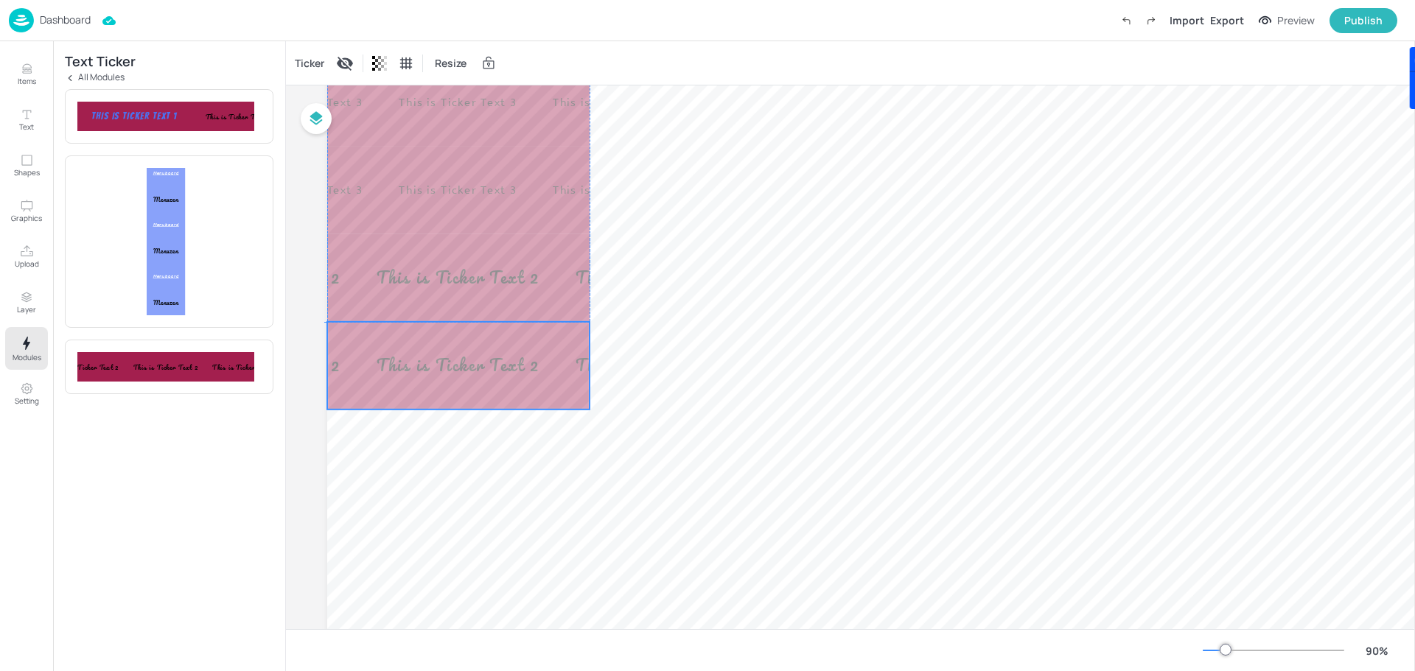
drag, startPoint x: 484, startPoint y: 276, endPoint x: 475, endPoint y: 357, distance: 81.6
click at [475, 357] on div "This is Ticker Text 1 This is Ticker Text 1 This is Ticker Text 1 This is Ticke…" at bounding box center [458, 366] width 262 height 88
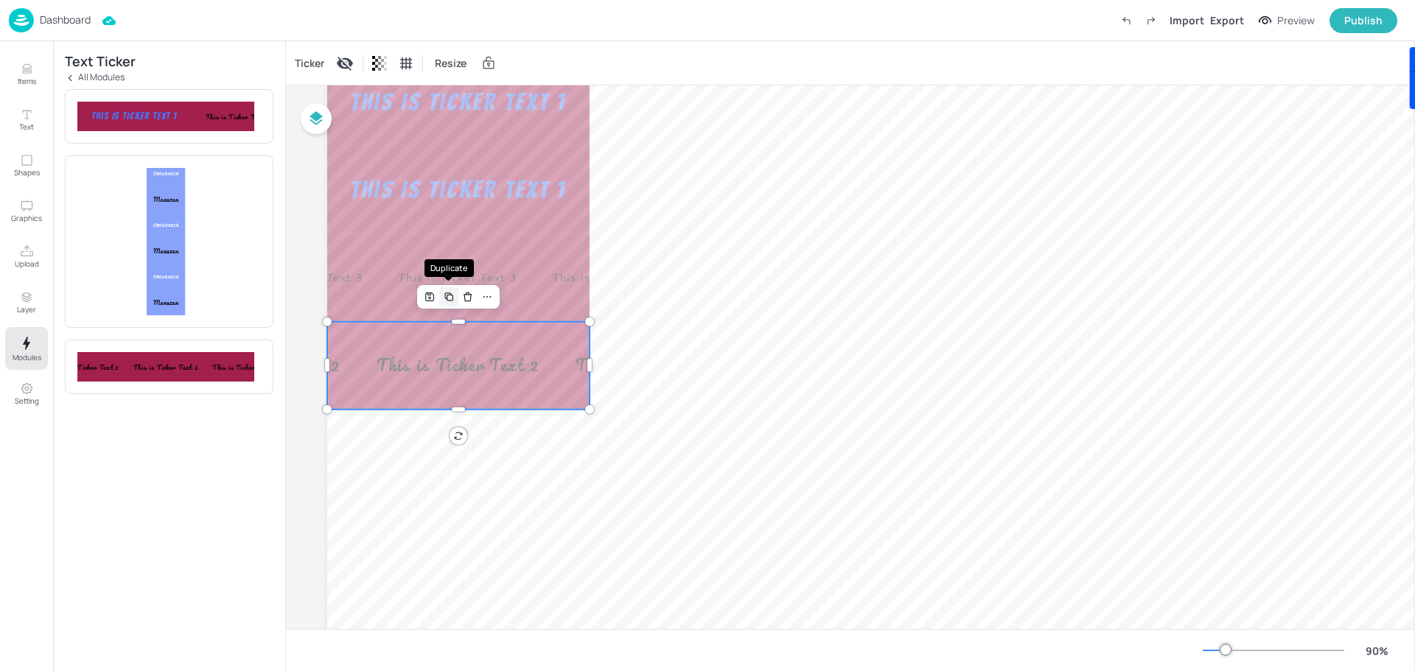
click at [447, 296] on icon "Duplicate" at bounding box center [450, 298] width 6 height 6
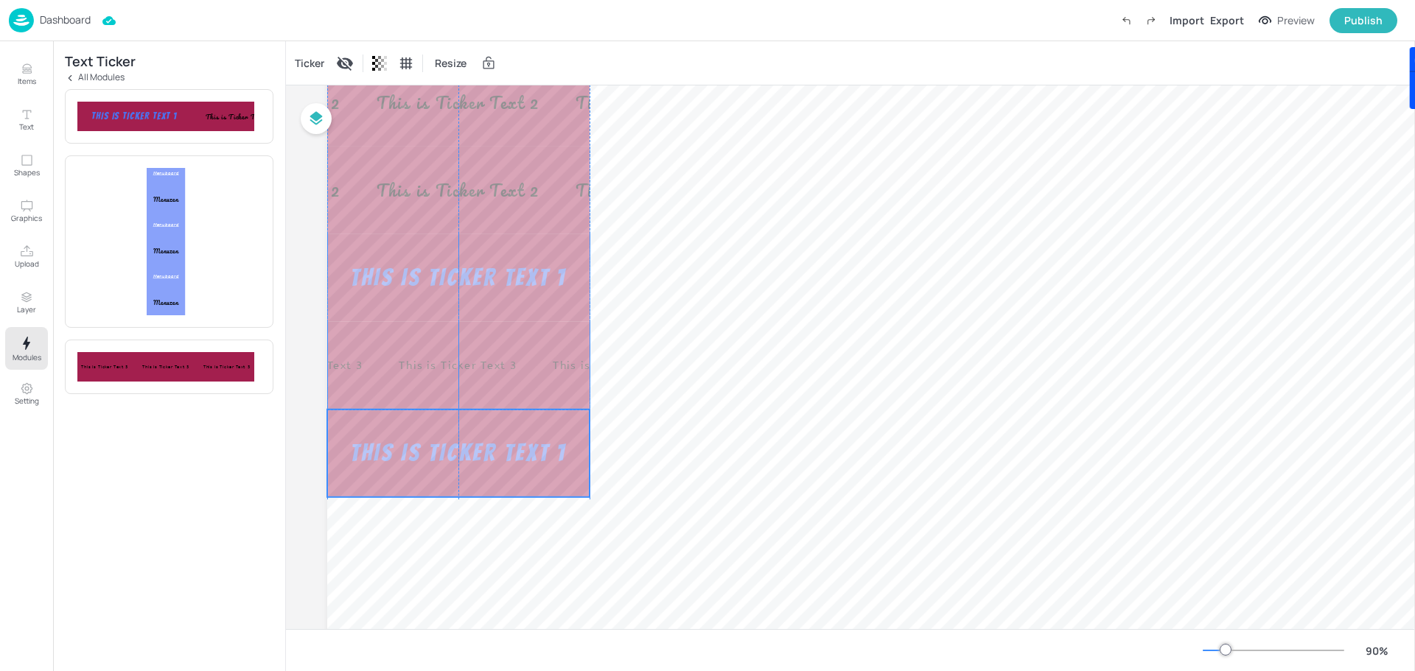
drag, startPoint x: 462, startPoint y: 406, endPoint x: 464, endPoint y: 464, distance: 57.5
click at [464, 464] on div "This is Ticker Text 1 This is Ticker Text 1 This is Ticker Text 1 This is Ticke…" at bounding box center [458, 454] width 262 height 88
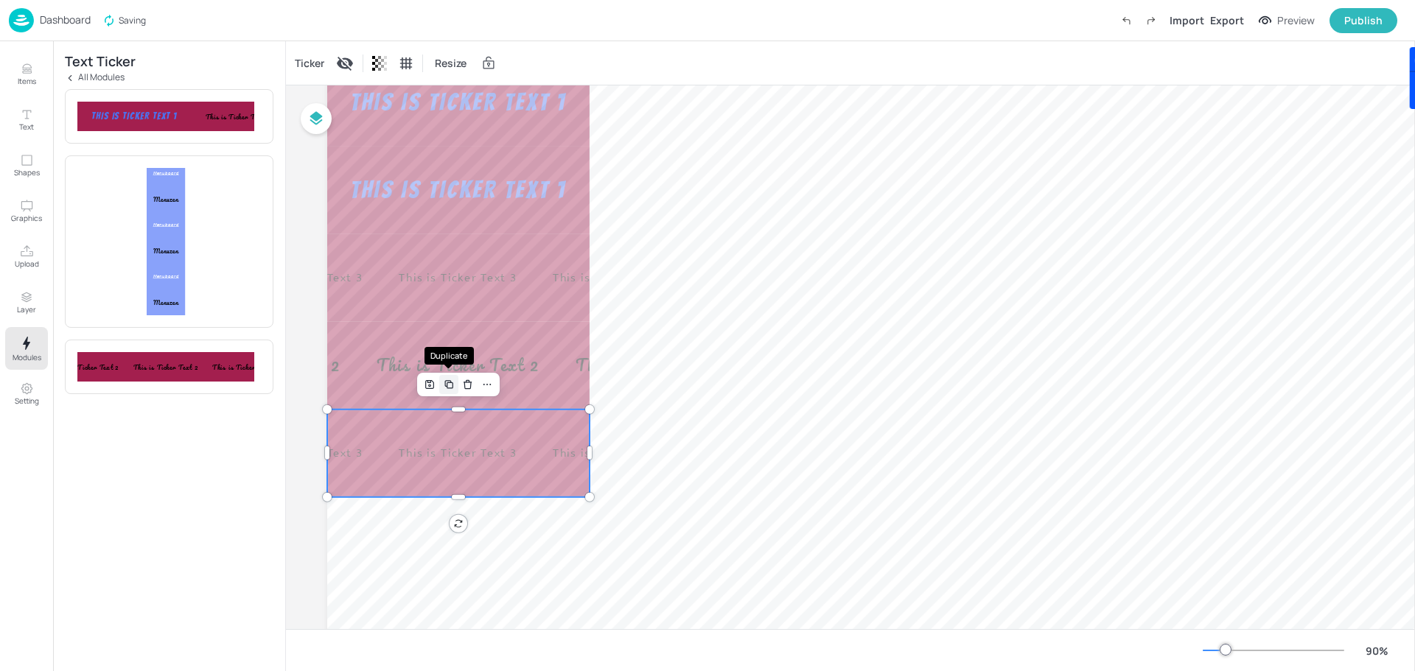
click at [445, 383] on icon "Duplicate" at bounding box center [448, 384] width 6 height 6
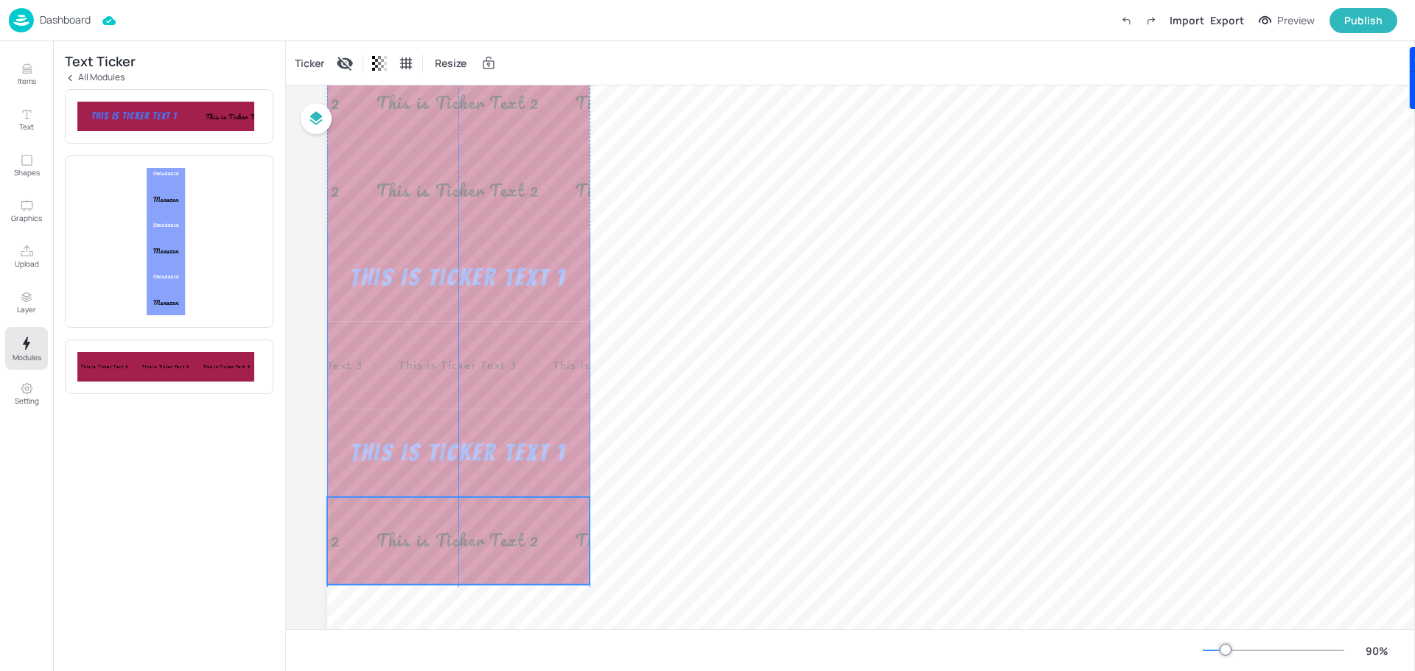
drag, startPoint x: 434, startPoint y: 462, endPoint x: 427, endPoint y: 545, distance: 83.5
click at [427, 497] on div "This is Ticker Text 1 This is Ticker Text 1 This is Ticker Text 1 This is Ticke…" at bounding box center [458, 454] width 262 height 88
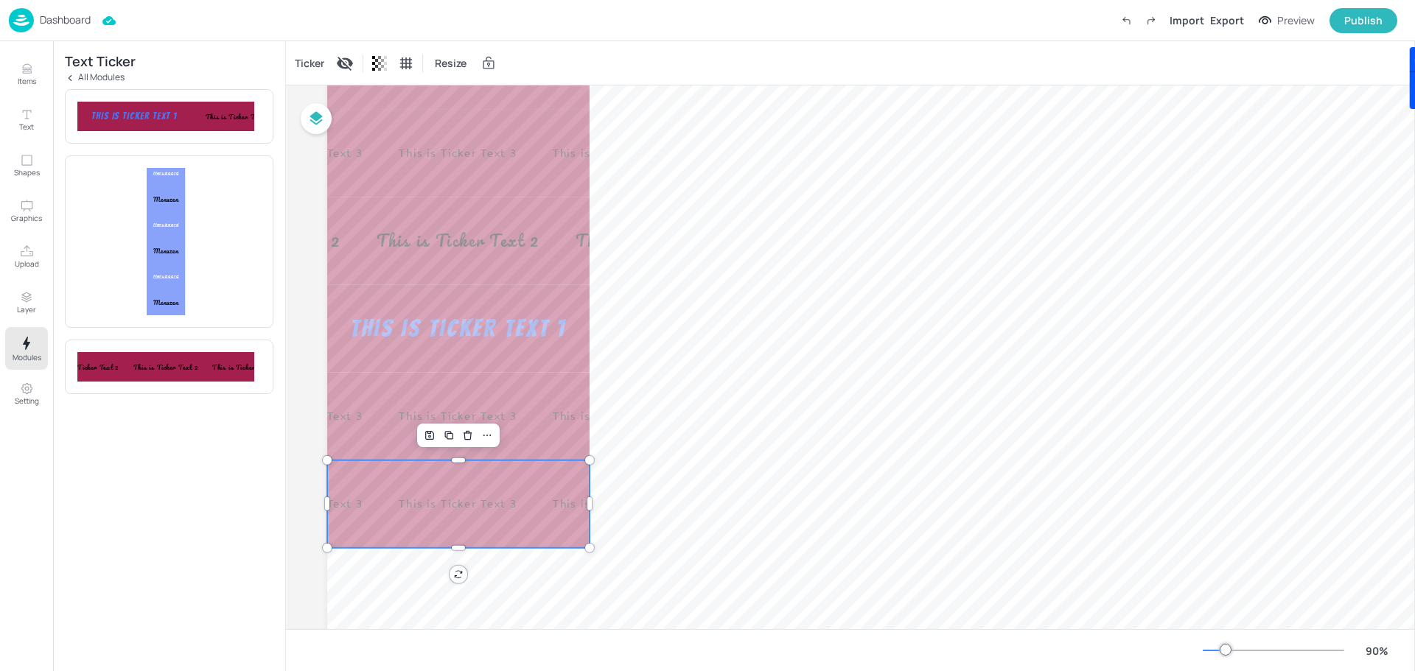
scroll to position [147, 0]
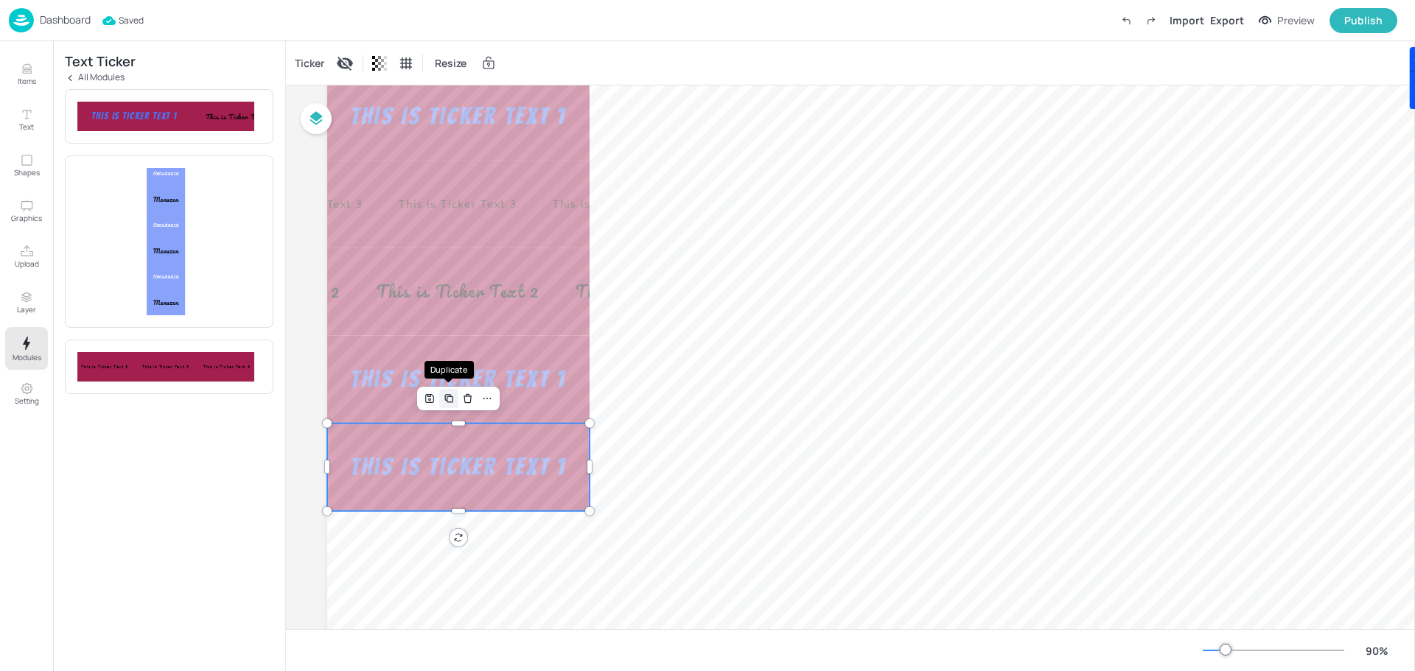
click at [451, 399] on icon "Duplicate" at bounding box center [449, 399] width 12 height 12
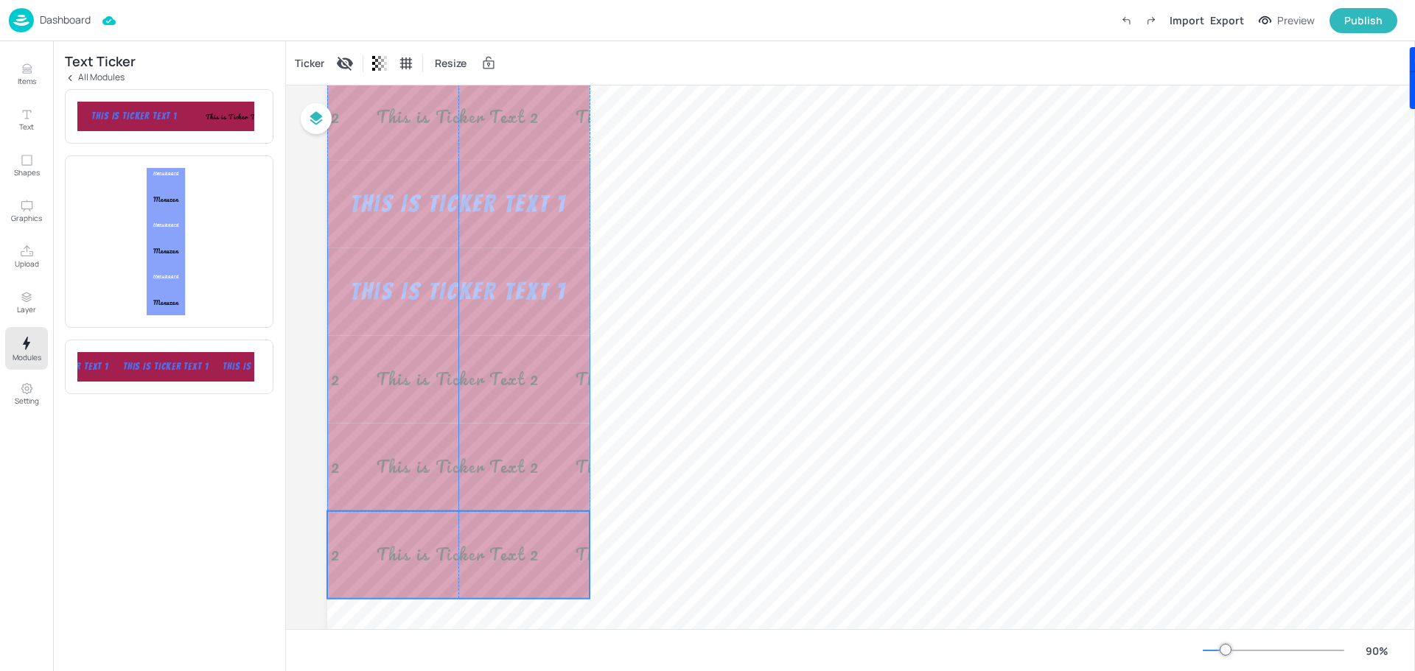
drag, startPoint x: 472, startPoint y: 455, endPoint x: 467, endPoint y: 535, distance: 80.6
click at [467, 535] on div "This is Ticker Text 1 This is Ticker Text 1 This is Ticker Text 1 This is Ticke…" at bounding box center [458, 555] width 262 height 88
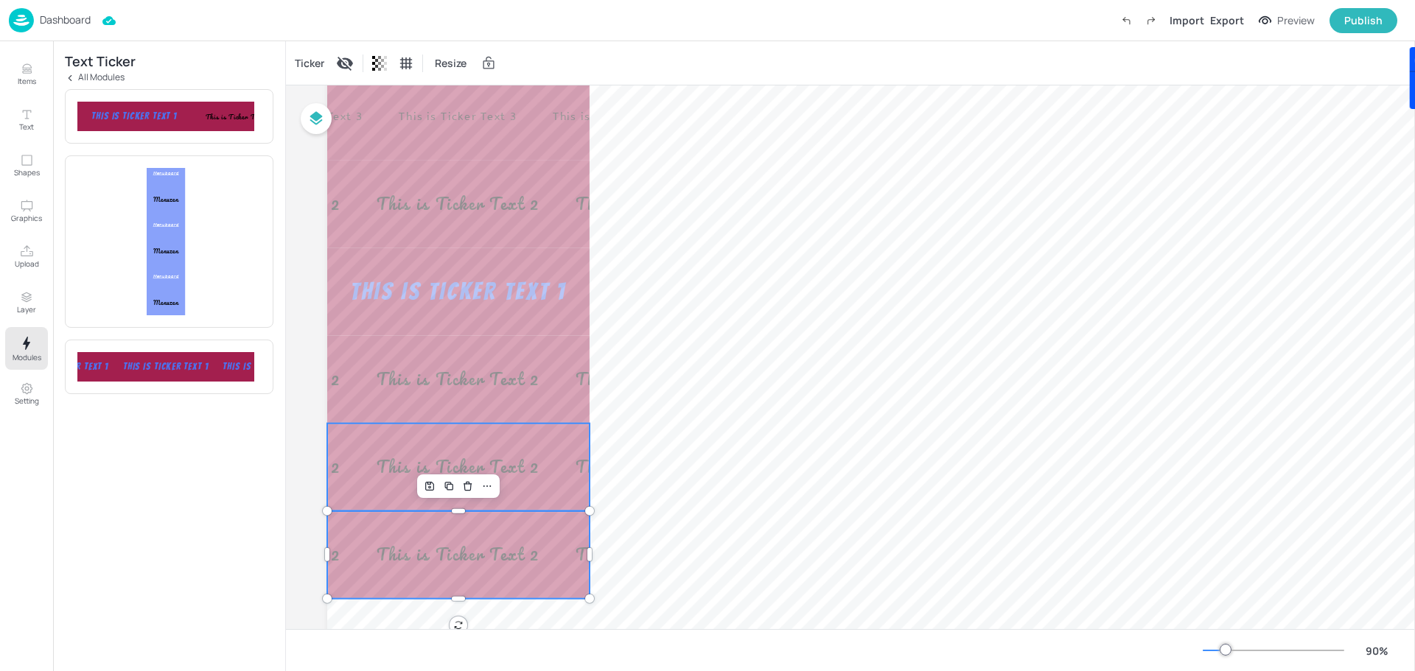
scroll to position [262, 0]
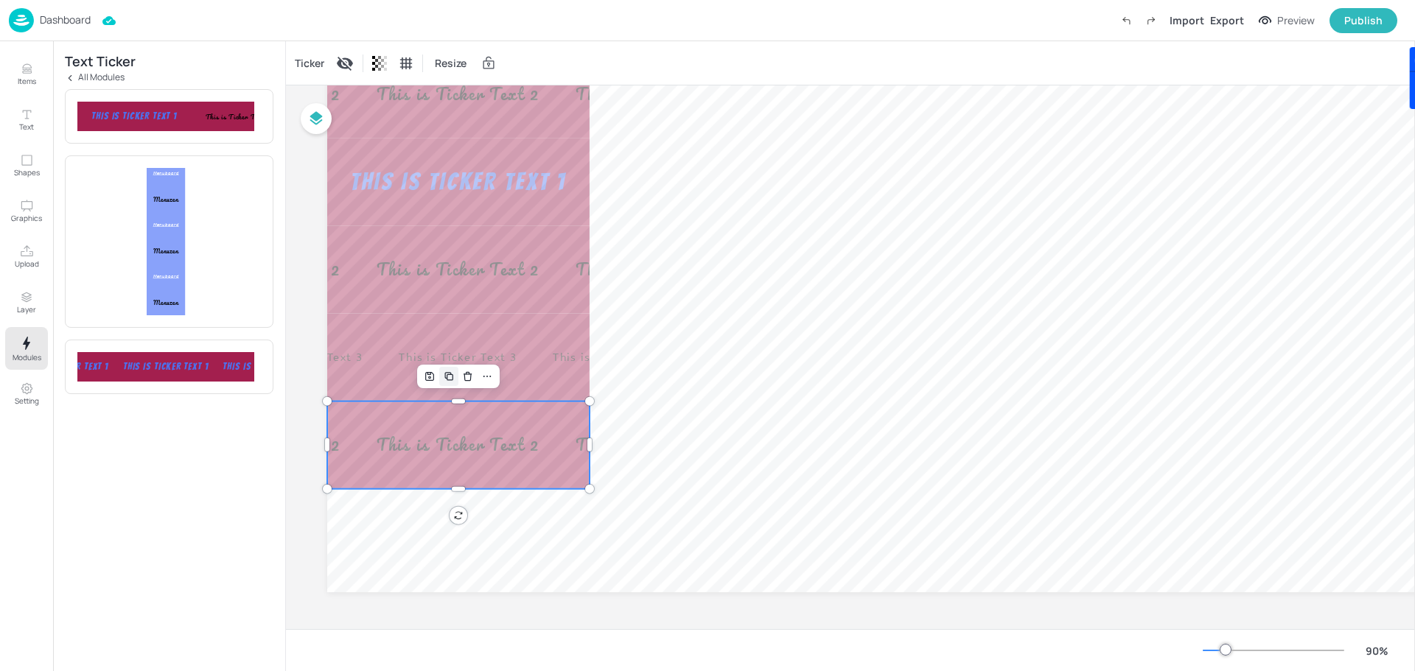
click at [448, 371] on icon "Duplicate" at bounding box center [449, 377] width 12 height 12
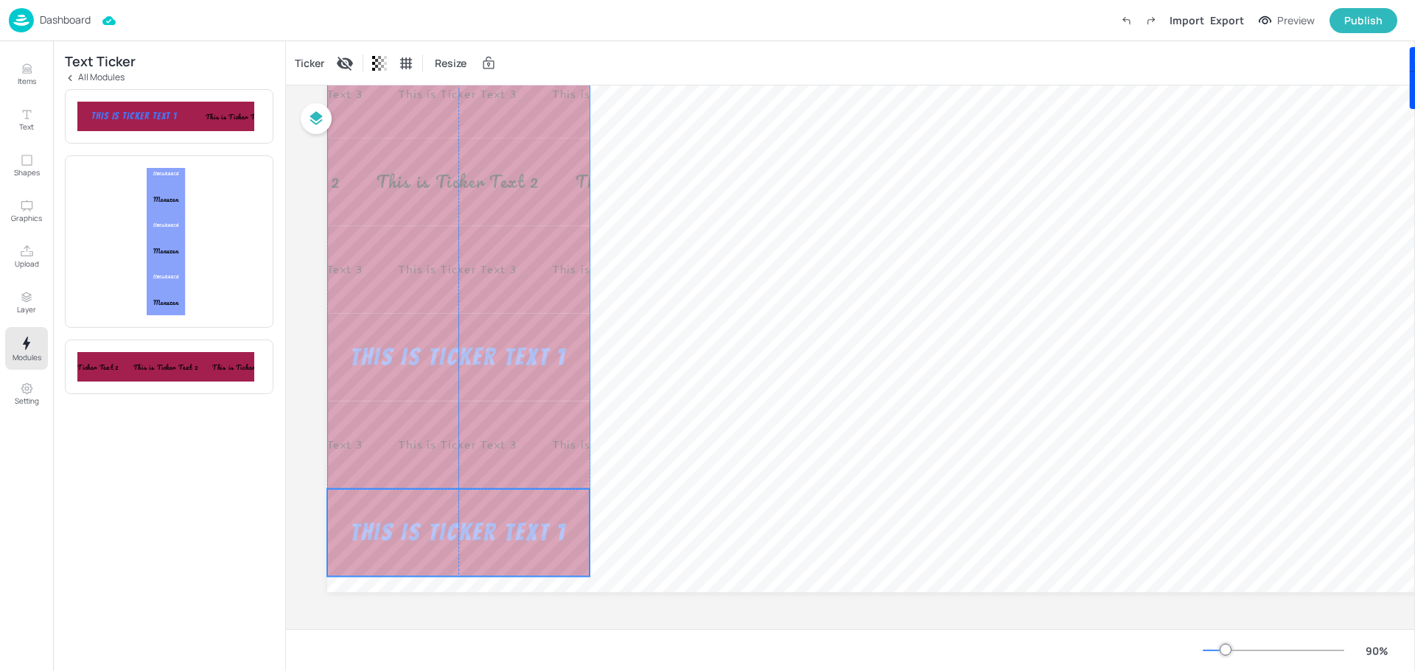
drag, startPoint x: 467, startPoint y: 461, endPoint x: 457, endPoint y: 506, distance: 45.2
click at [457, 506] on div "This is Ticker Text 1 This is Ticker Text 1 This is Ticker Text 1 This is Ticke…" at bounding box center [458, 533] width 262 height 88
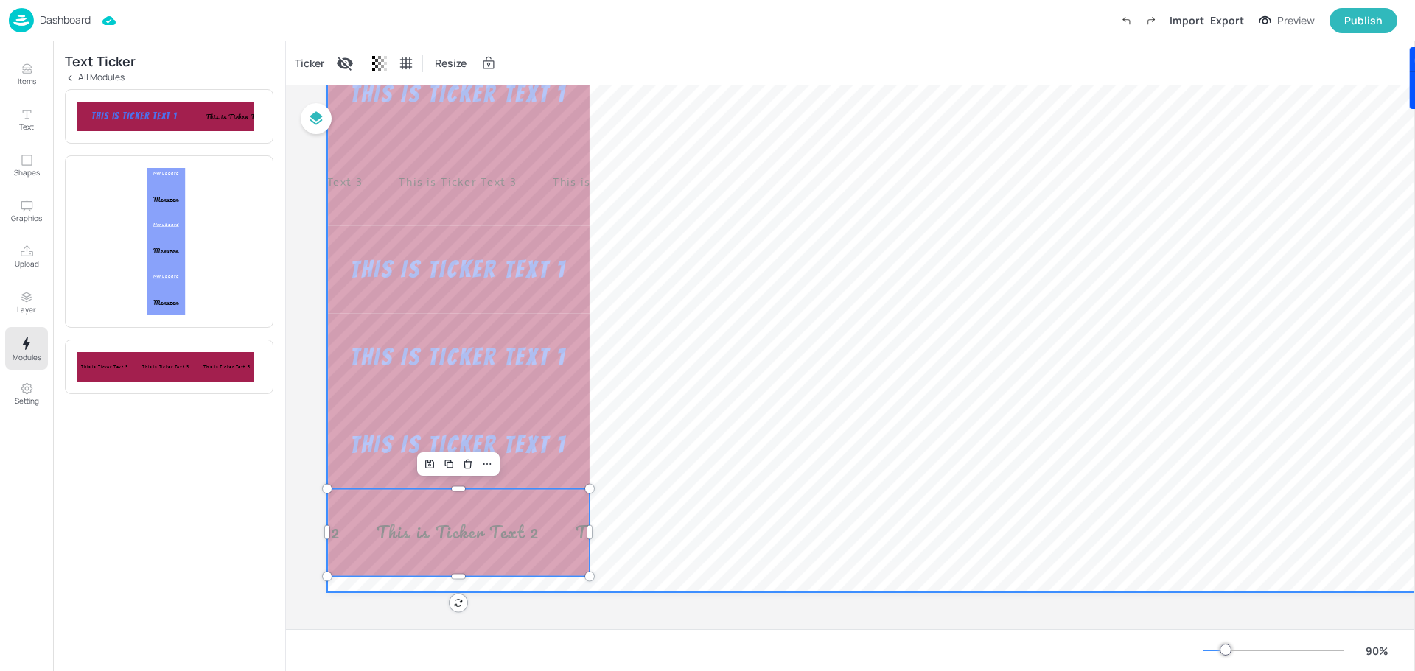
click at [684, 405] on div at bounding box center [964, 233] width 1275 height 717
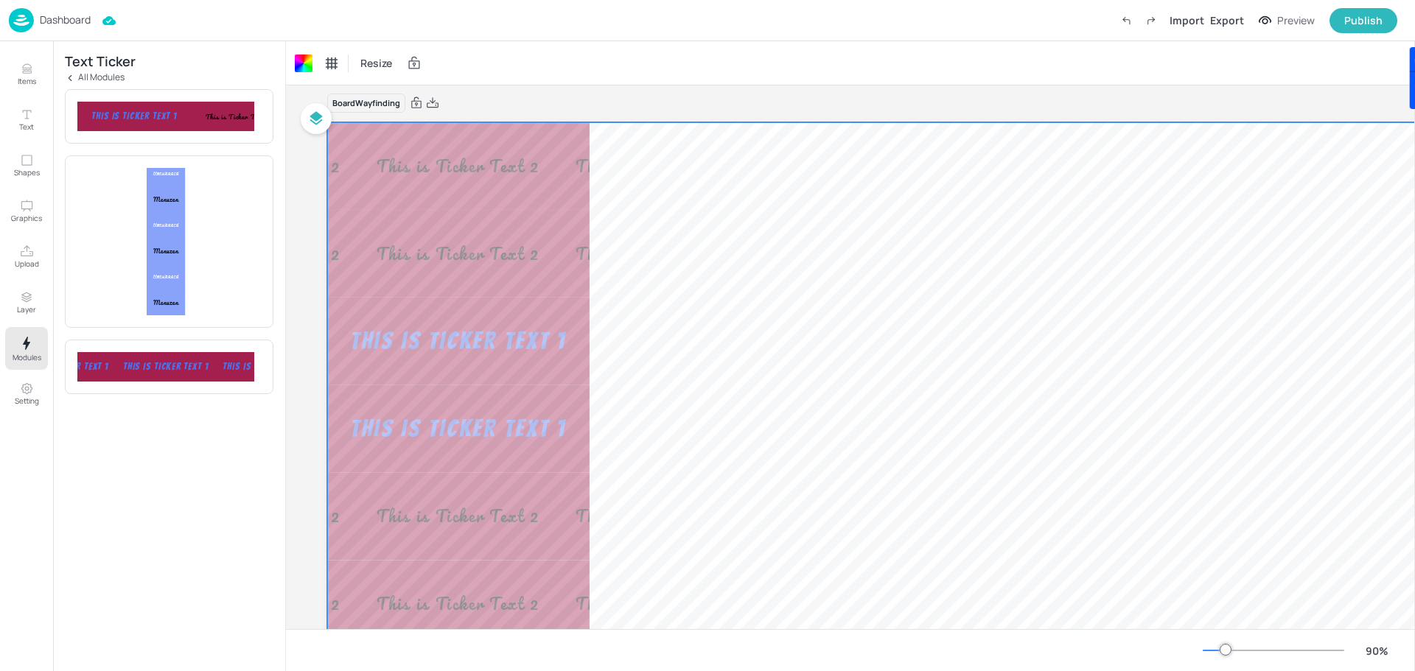
scroll to position [0, 0]
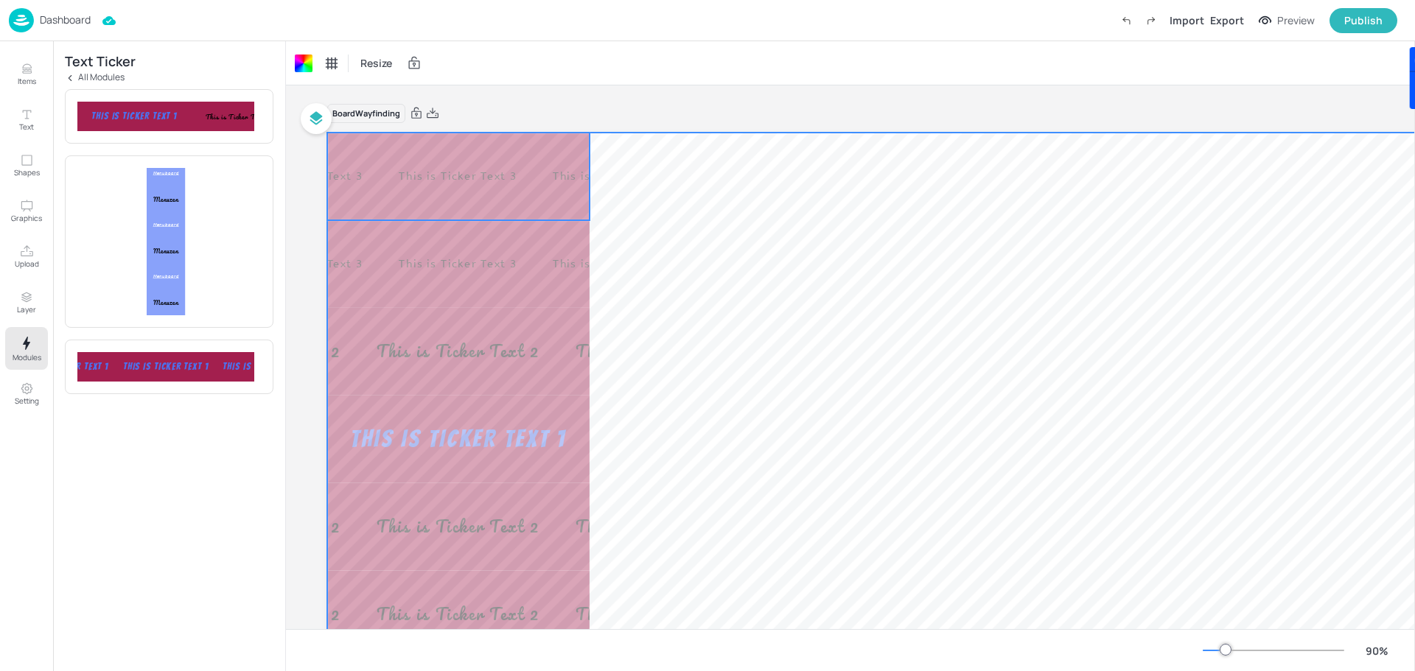
click at [492, 190] on div "This is Ticker Text 1 This is Ticker Text 1 This is Ticker Text 1 This is Ticke…" at bounding box center [458, 177] width 262 height 88
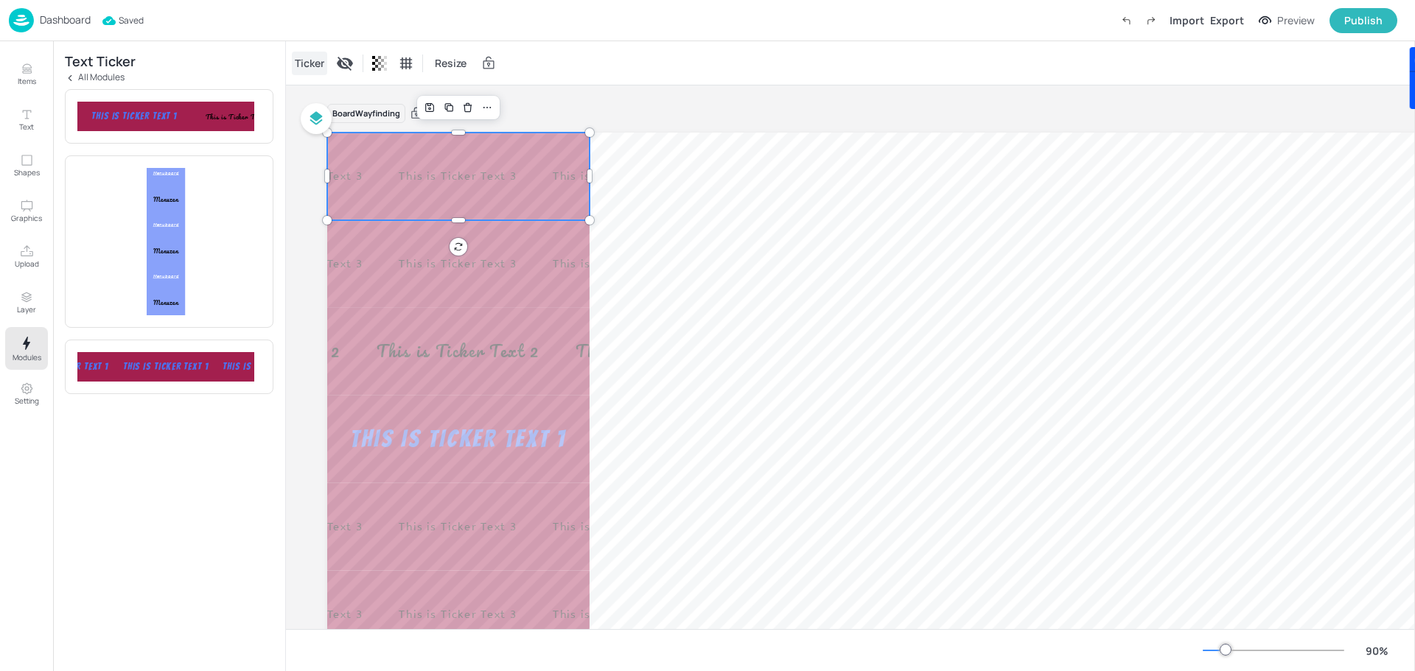
click at [312, 67] on div "Ticker" at bounding box center [309, 64] width 35 height 24
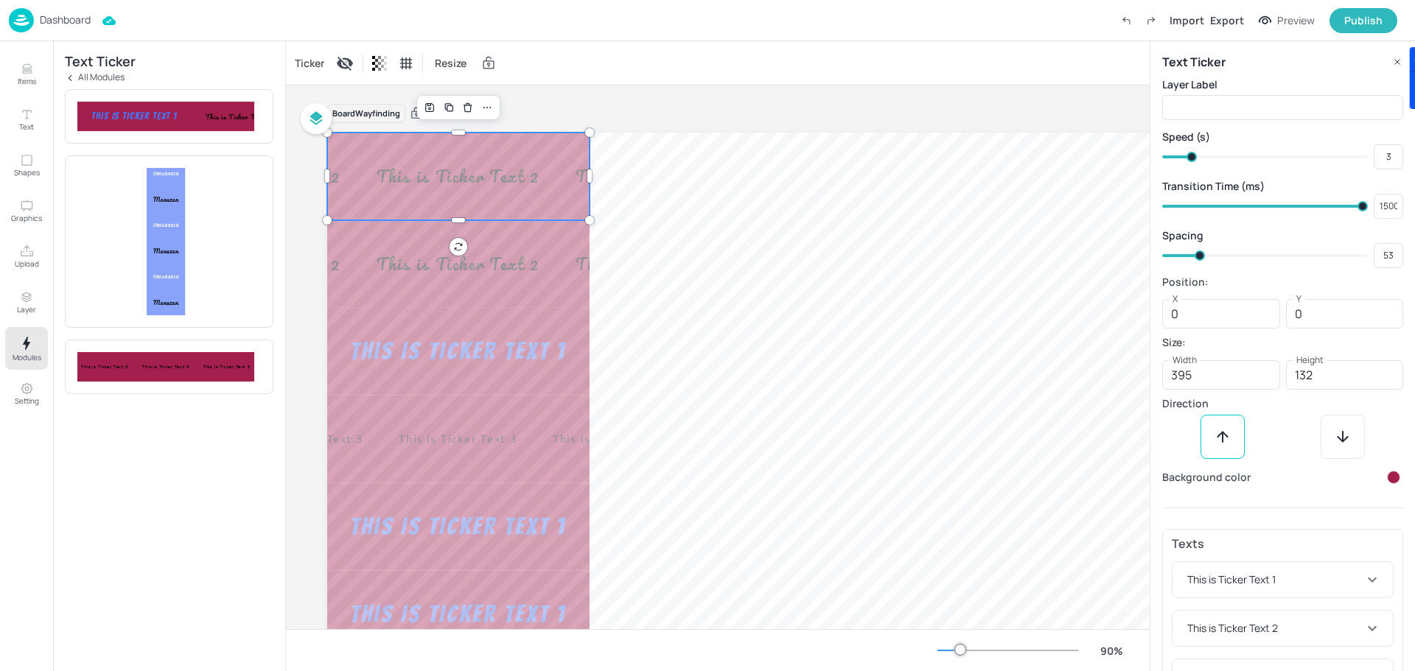
type input "2.5"
drag, startPoint x: 1194, startPoint y: 153, endPoint x: 1177, endPoint y: 157, distance: 17.3
click at [1177, 157] on span at bounding box center [1179, 157] width 10 height 10
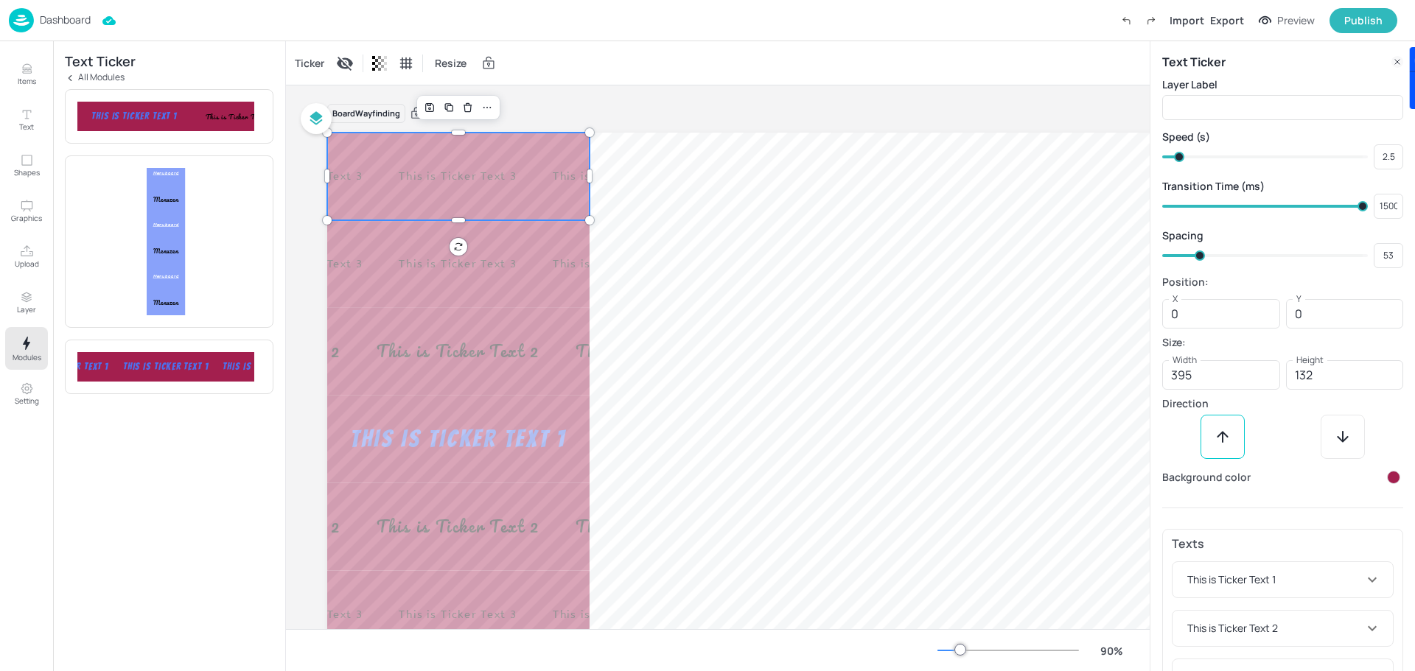
type input "2"
drag, startPoint x: 1179, startPoint y: 156, endPoint x: 1169, endPoint y: 156, distance: 10.3
click at [1169, 156] on span at bounding box center [1167, 157] width 10 height 10
type input "4"
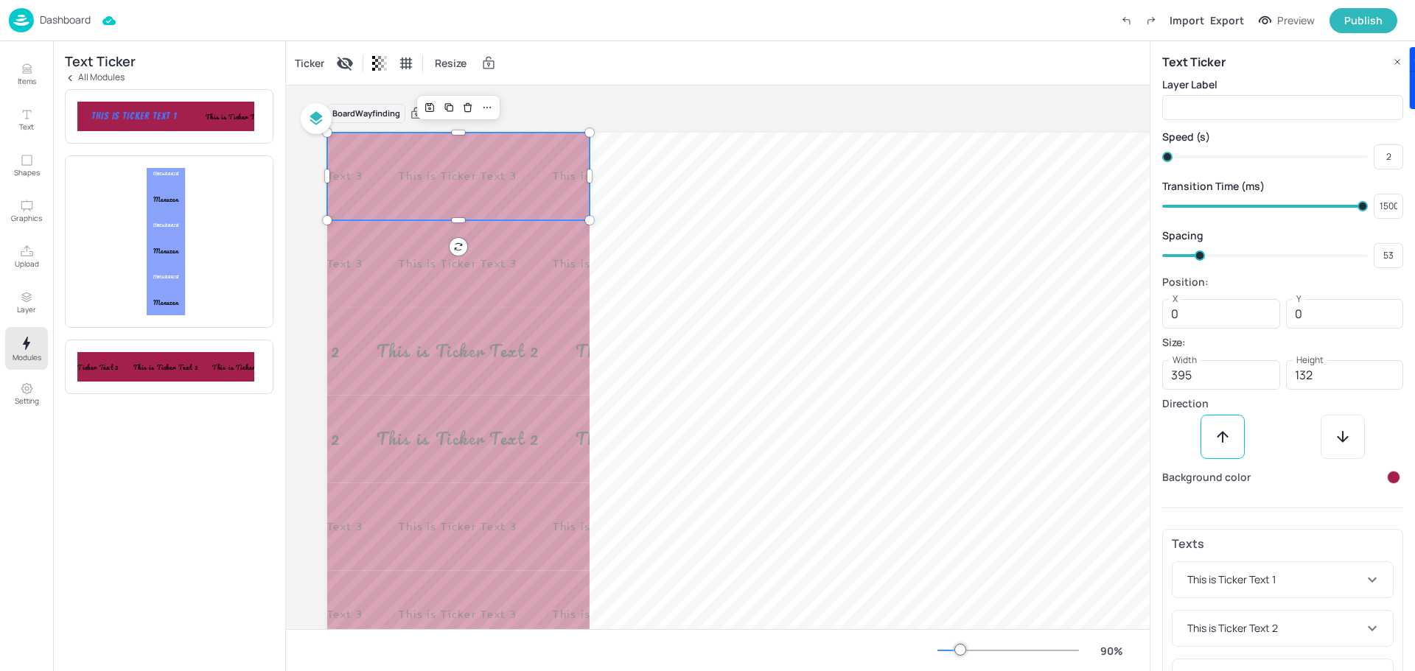
type input "2.5"
type input "5.5"
type input "4"
type input "8.5"
type input "5.5"
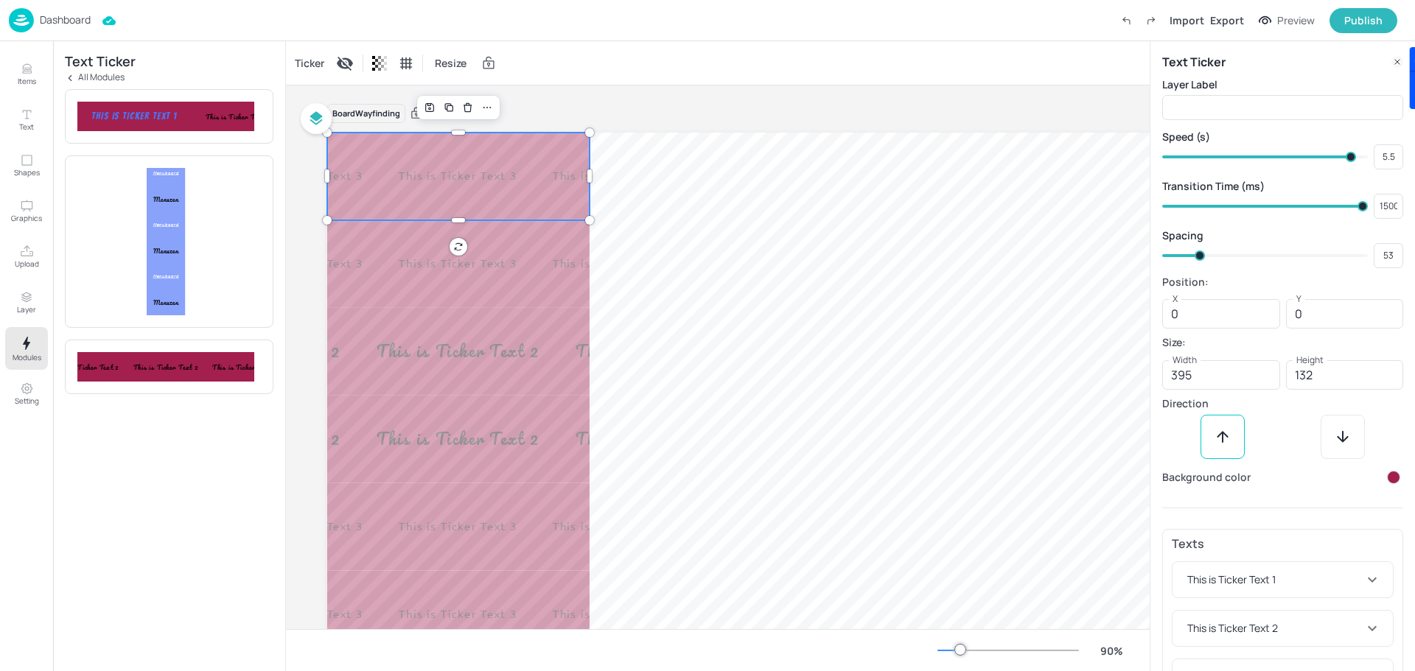
type input "9.5"
type input "10"
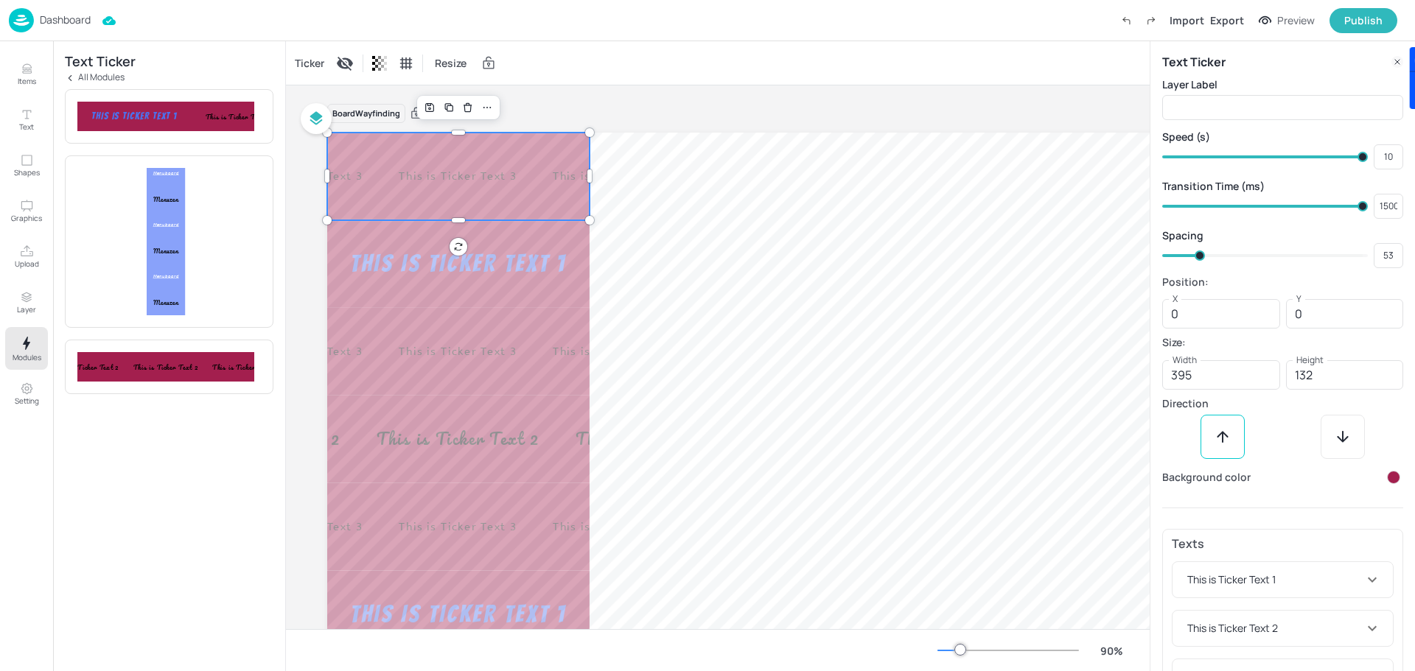
drag, startPoint x: 1170, startPoint y: 155, endPoint x: 1363, endPoint y: 150, distance: 193.2
click at [1363, 152] on span at bounding box center [1363, 157] width 10 height 10
type input "6"
click at [1262, 157] on span at bounding box center [1265, 157] width 196 height 3
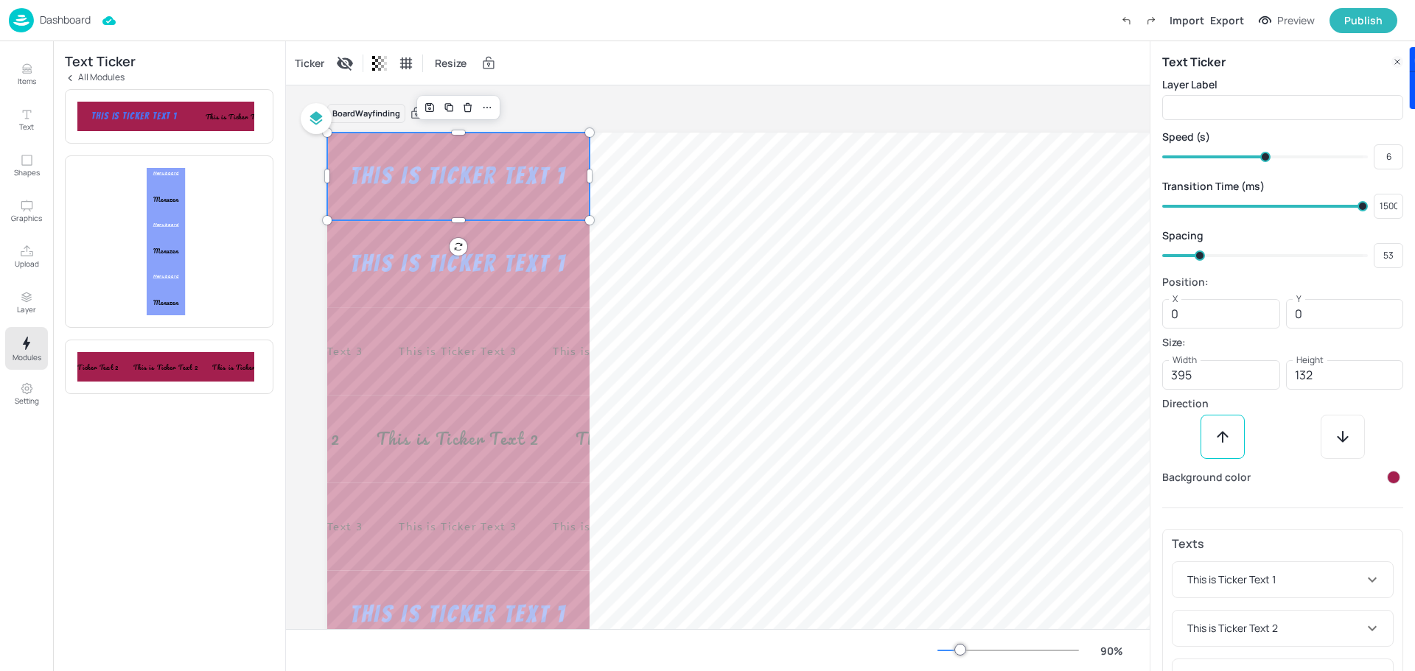
type input "900"
click at [1269, 206] on span at bounding box center [1219, 206] width 105 height 3
type input "850"
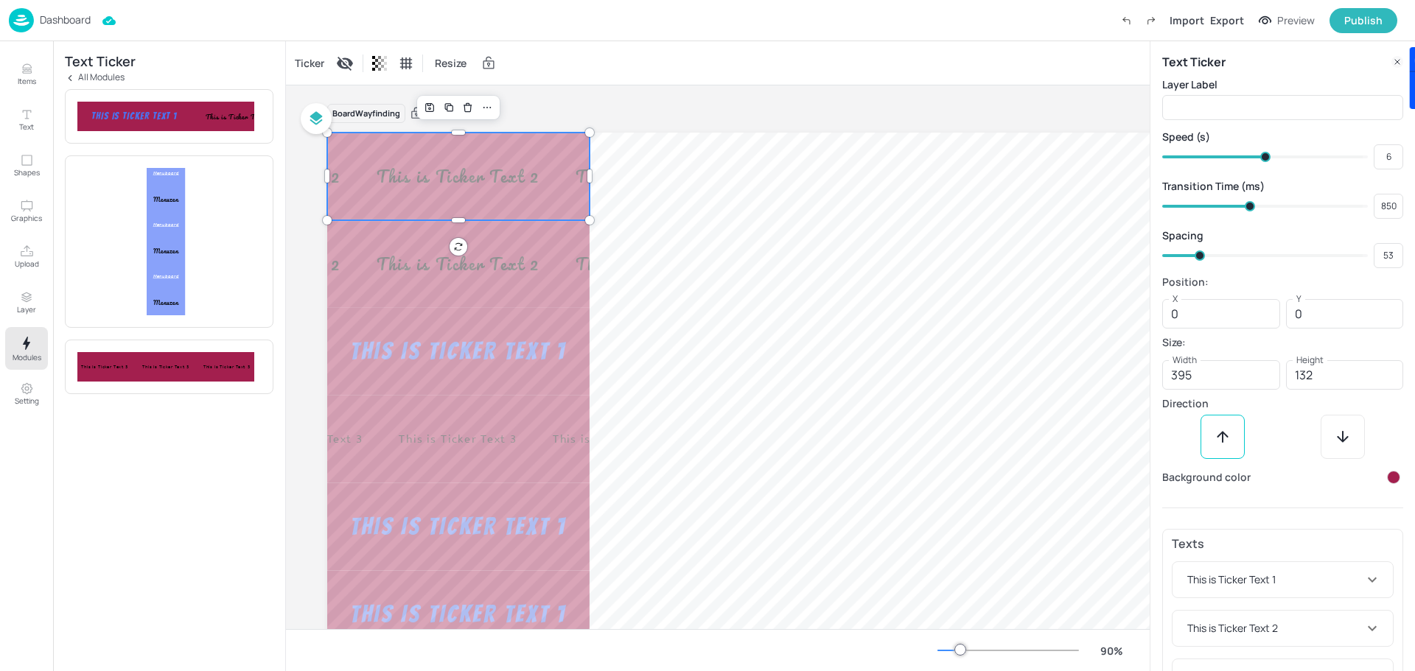
type input "750"
type input "600"
type input "550"
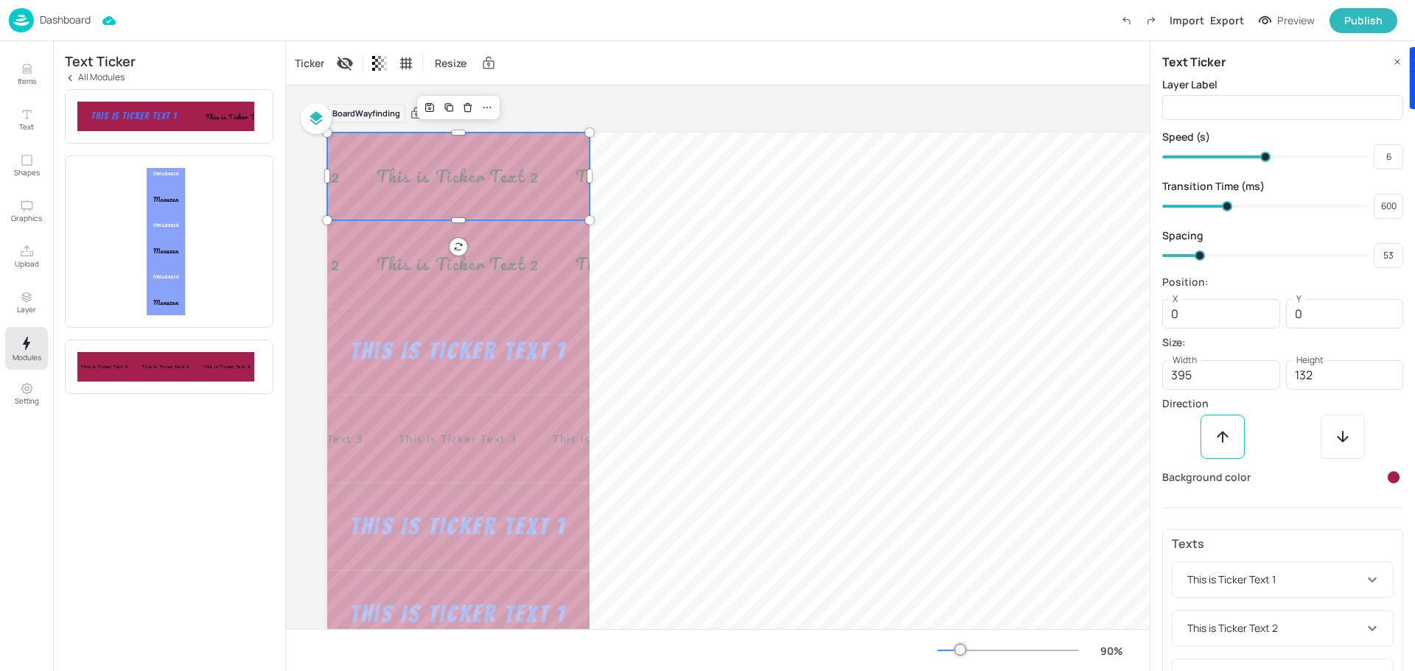
type input "550"
type input "700"
type input "600"
type input "800"
type input "700"
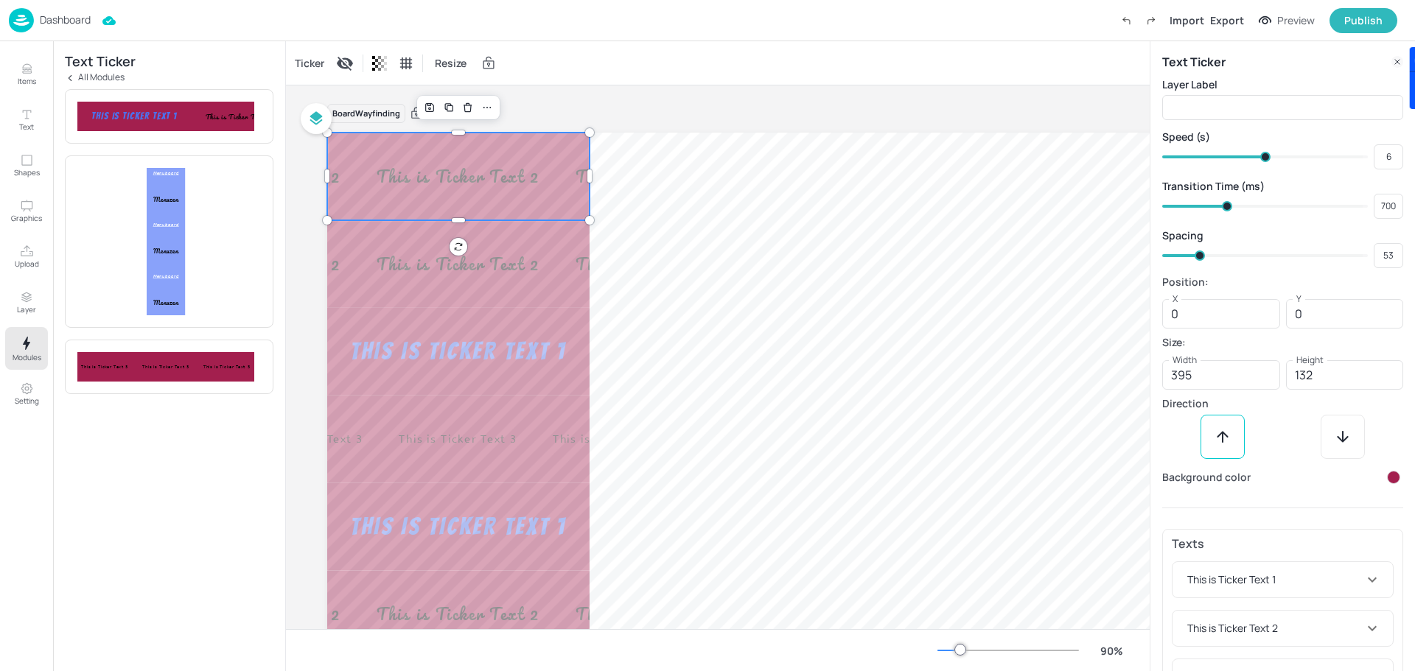
type input "850"
type input "800"
type input "950"
type input "850"
type input "1100"
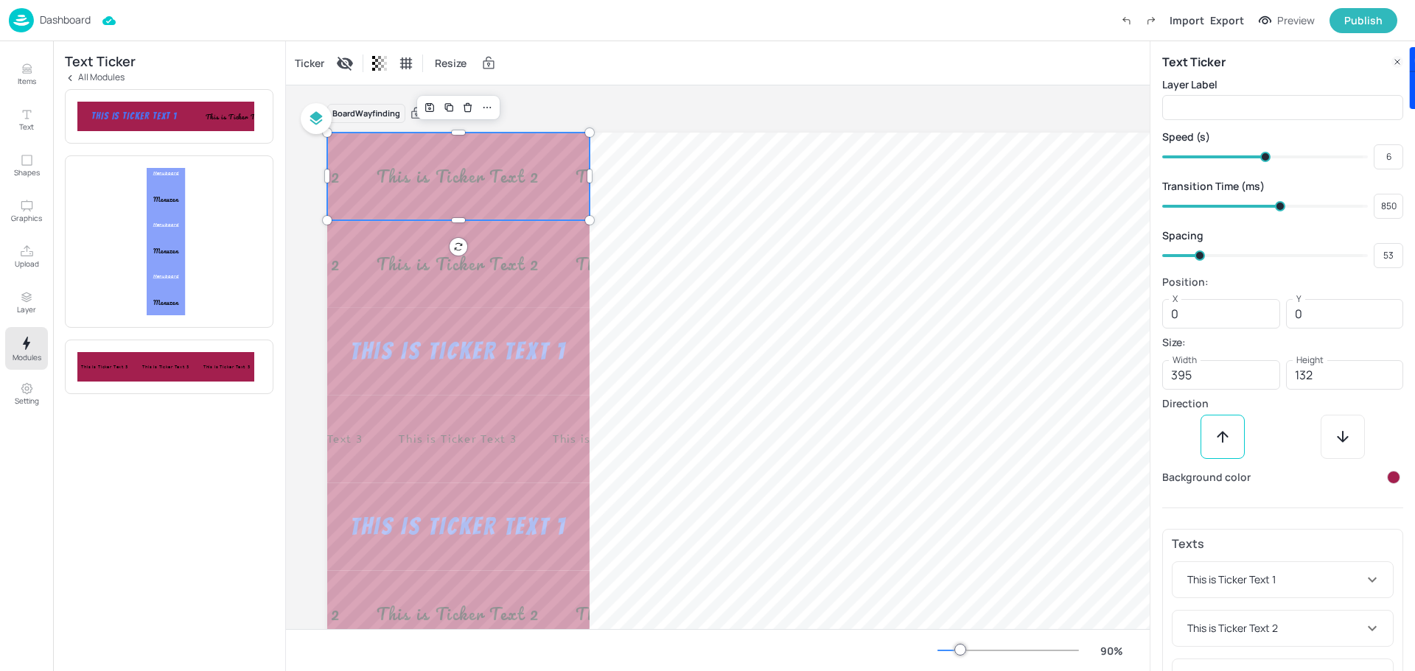
type input "950"
type input "1250"
type input "1100"
type input "1300"
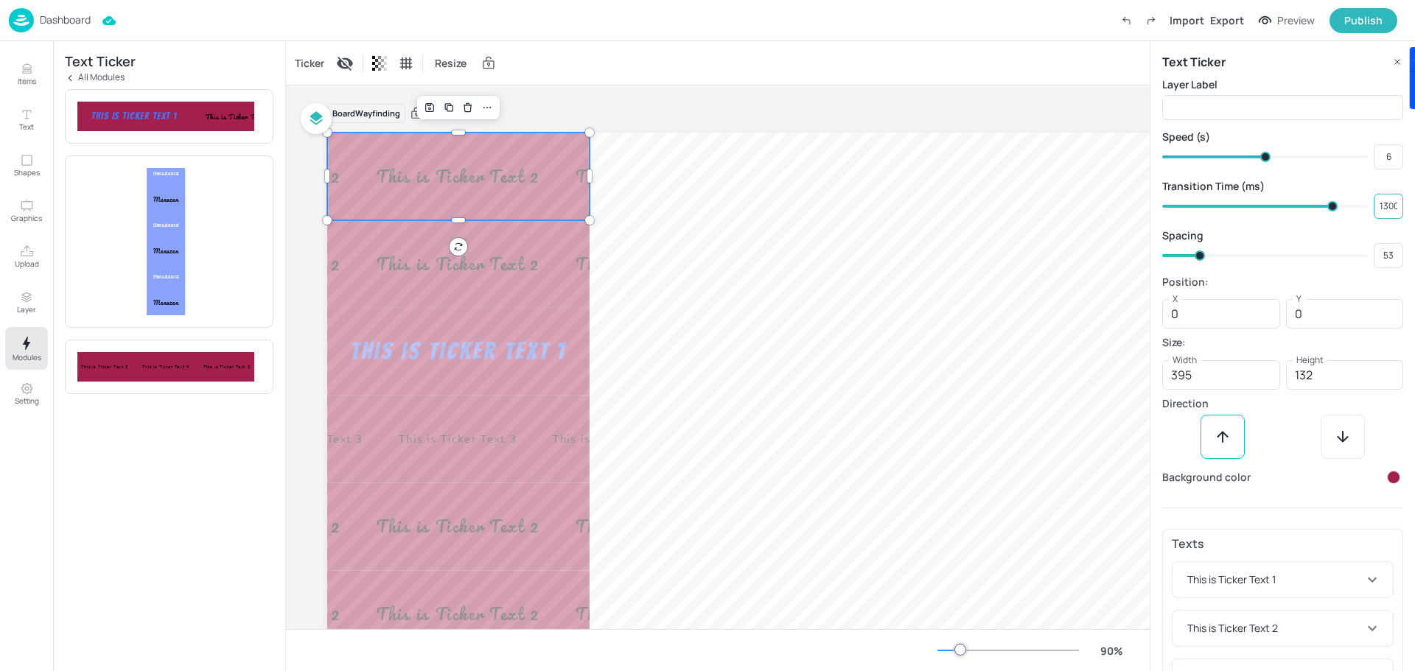
type input "1400"
type input "1350"
type input "1500"
drag, startPoint x: 1260, startPoint y: 208, endPoint x: 1420, endPoint y: 212, distance: 159.3
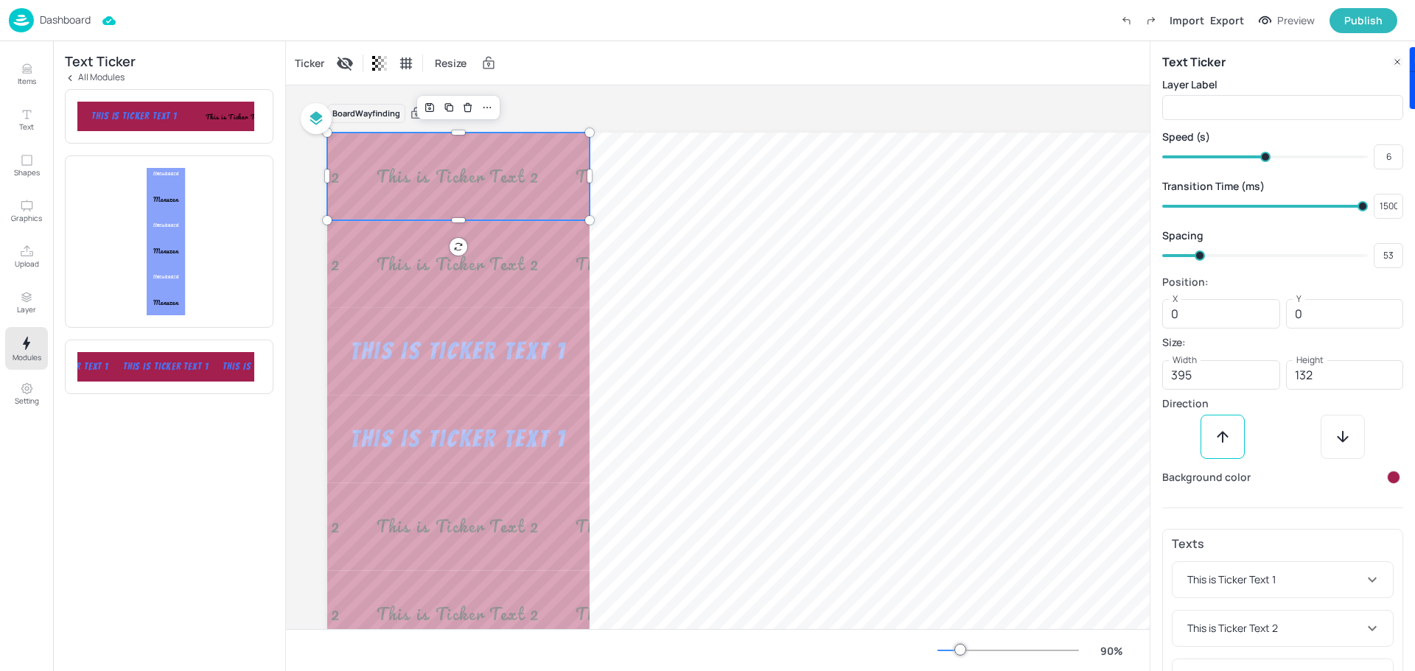
click at [1414, 212] on html "Dashboard Import Export Preview Publish Items Text Shapes Graphics Upload Layer…" at bounding box center [707, 335] width 1415 height 671
